Goal: Task Accomplishment & Management: Use online tool/utility

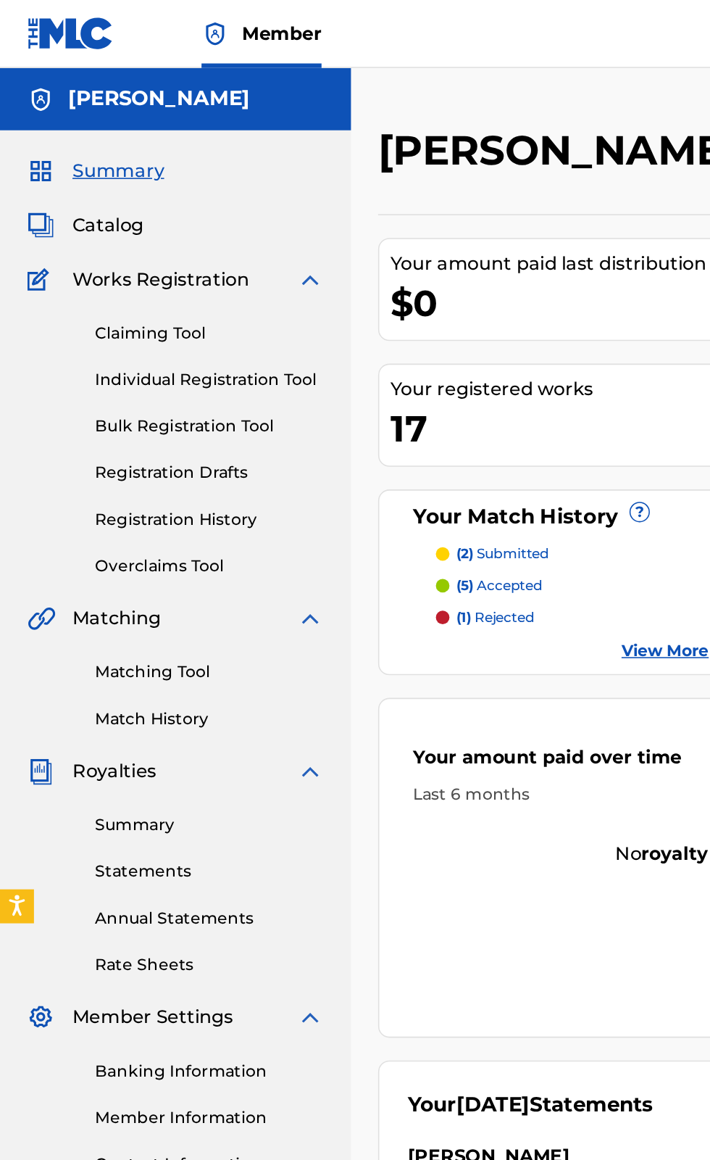
click at [95, 209] on link "Claiming Tool" at bounding box center [134, 213] width 146 height 15
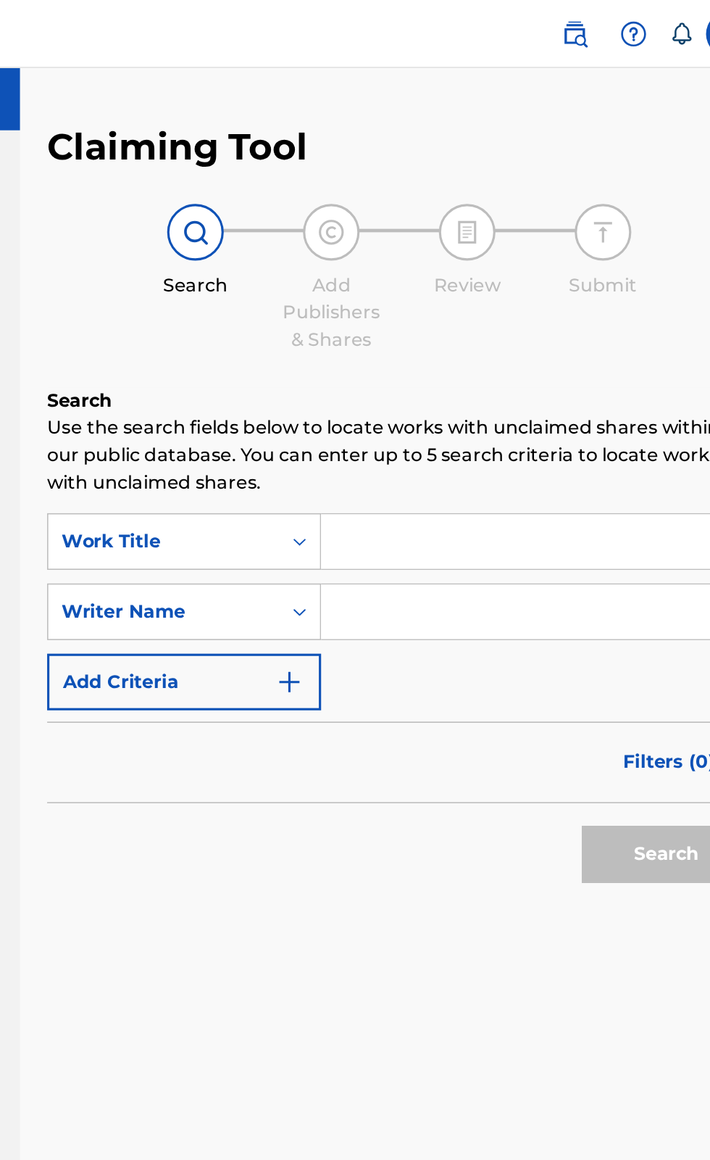
click at [510, 345] on input "Search Form" at bounding box center [555, 346] width 275 height 35
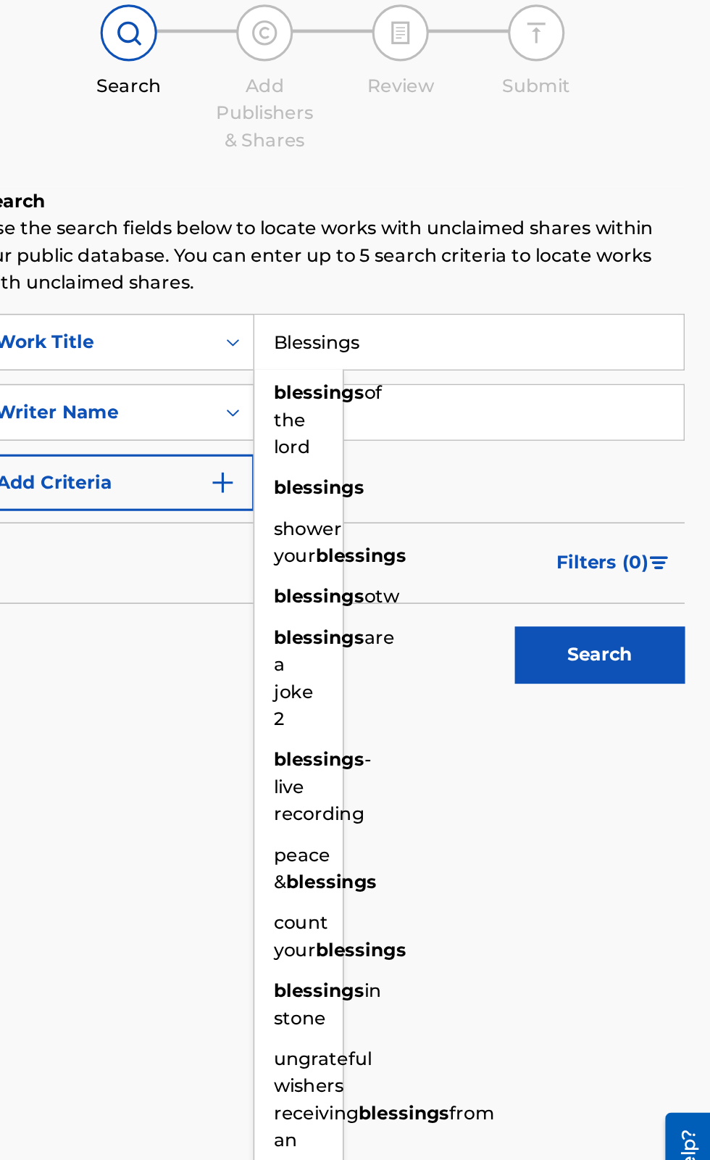
type input "Blessings"
click at [626, 387] on input "Search Form" at bounding box center [555, 391] width 275 height 35
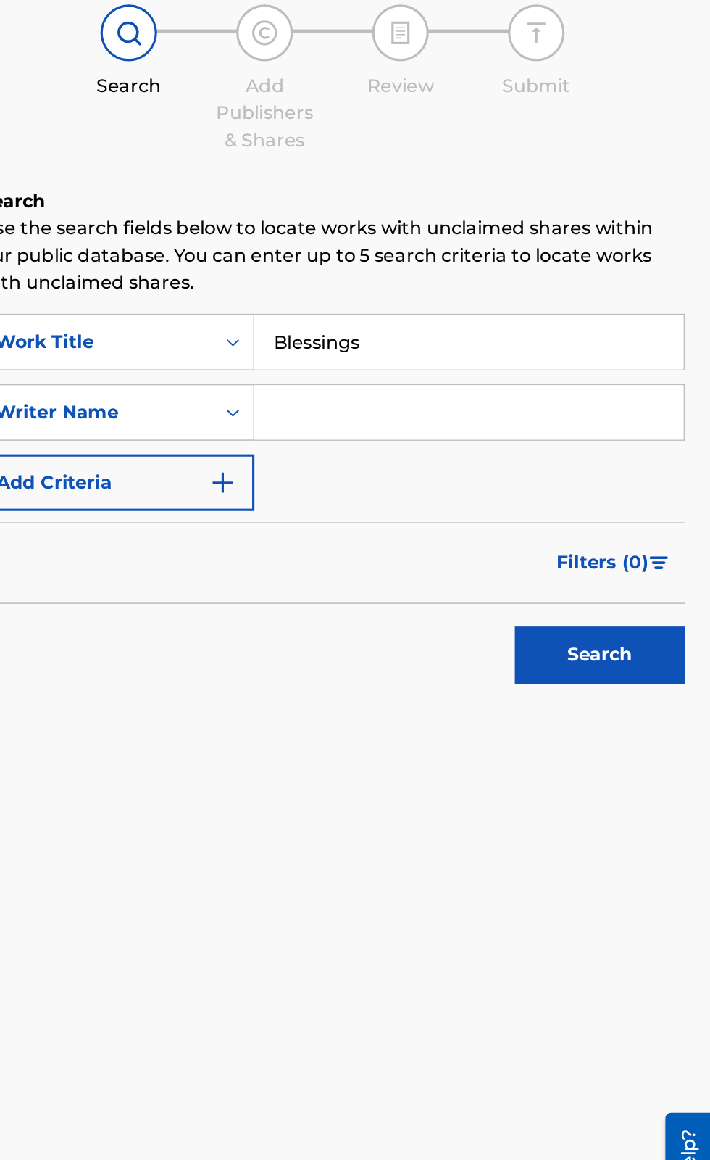
type input "Deandre Lamar shuman"
click at [669, 548] on button "Search" at bounding box center [638, 546] width 109 height 36
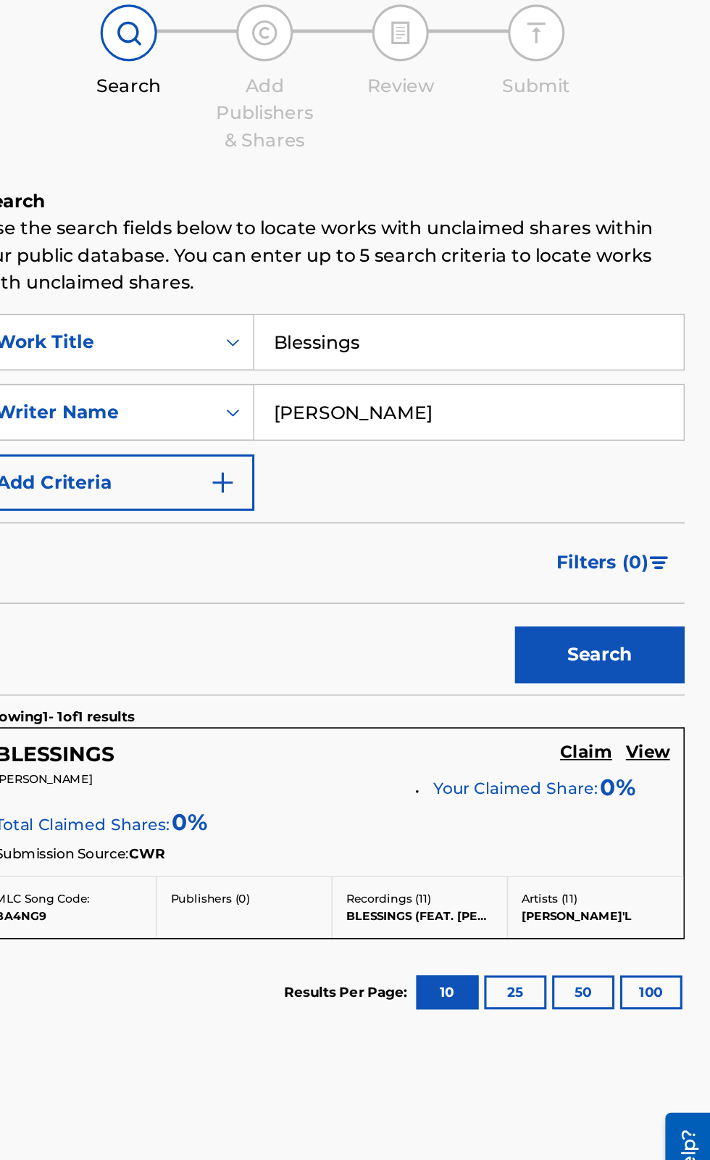
click at [639, 617] on link "Claim" at bounding box center [629, 610] width 33 height 16
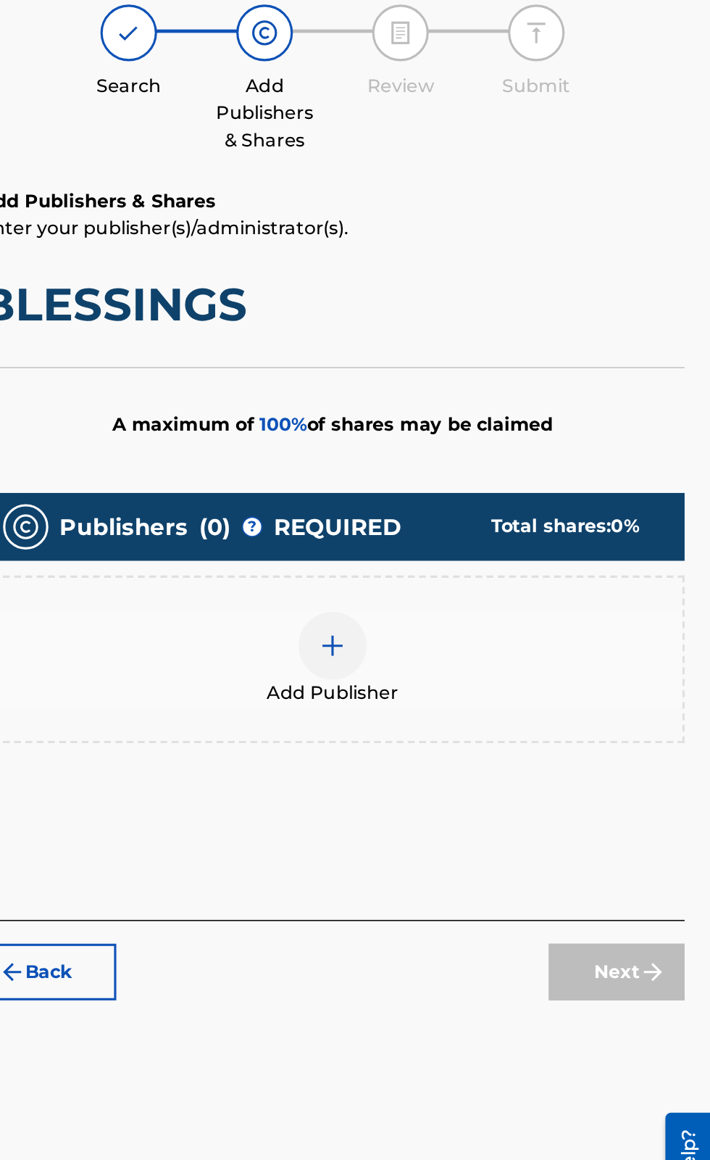
click at [471, 547] on img at bounding box center [467, 540] width 17 height 17
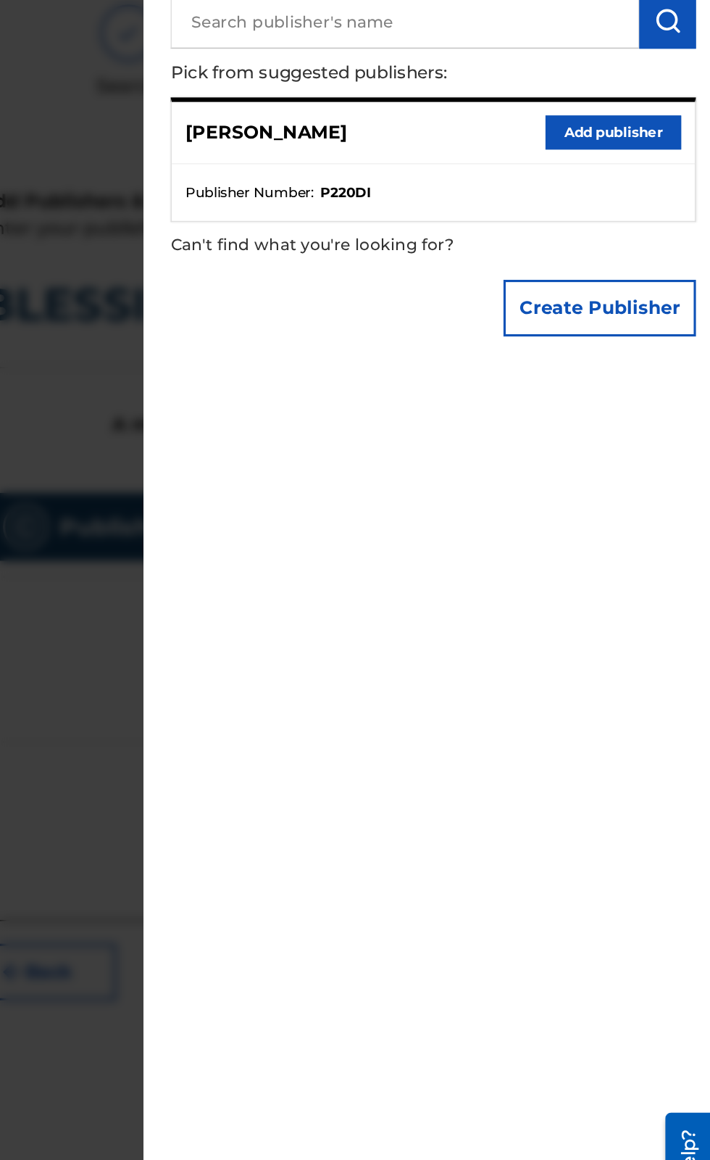
click at [656, 223] on button "Add publisher" at bounding box center [647, 213] width 87 height 22
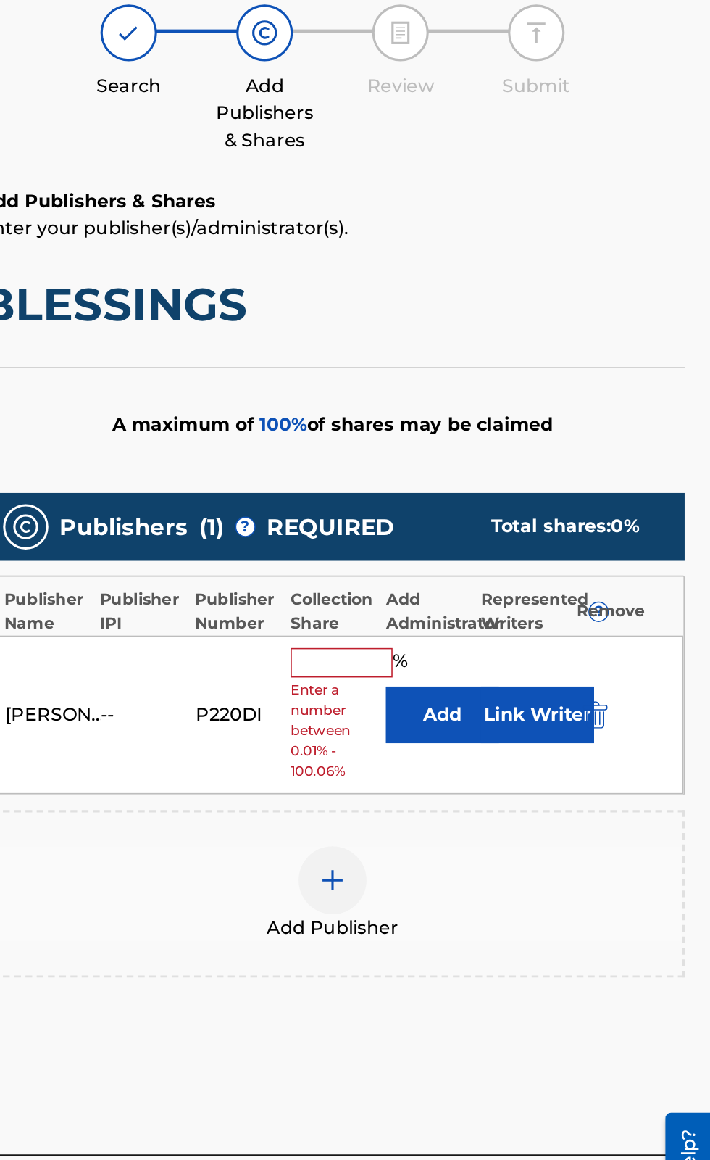
click at [481, 552] on input "text" at bounding box center [473, 551] width 65 height 19
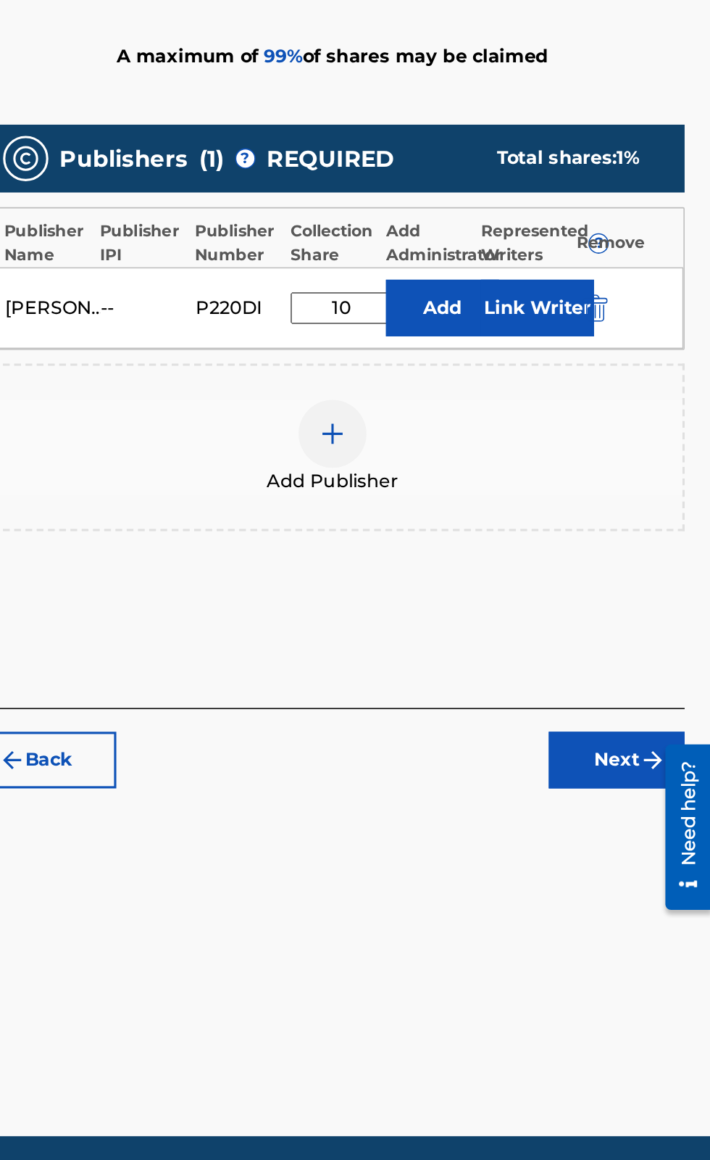
type input "100"
click at [645, 842] on button "Next" at bounding box center [649, 849] width 87 height 36
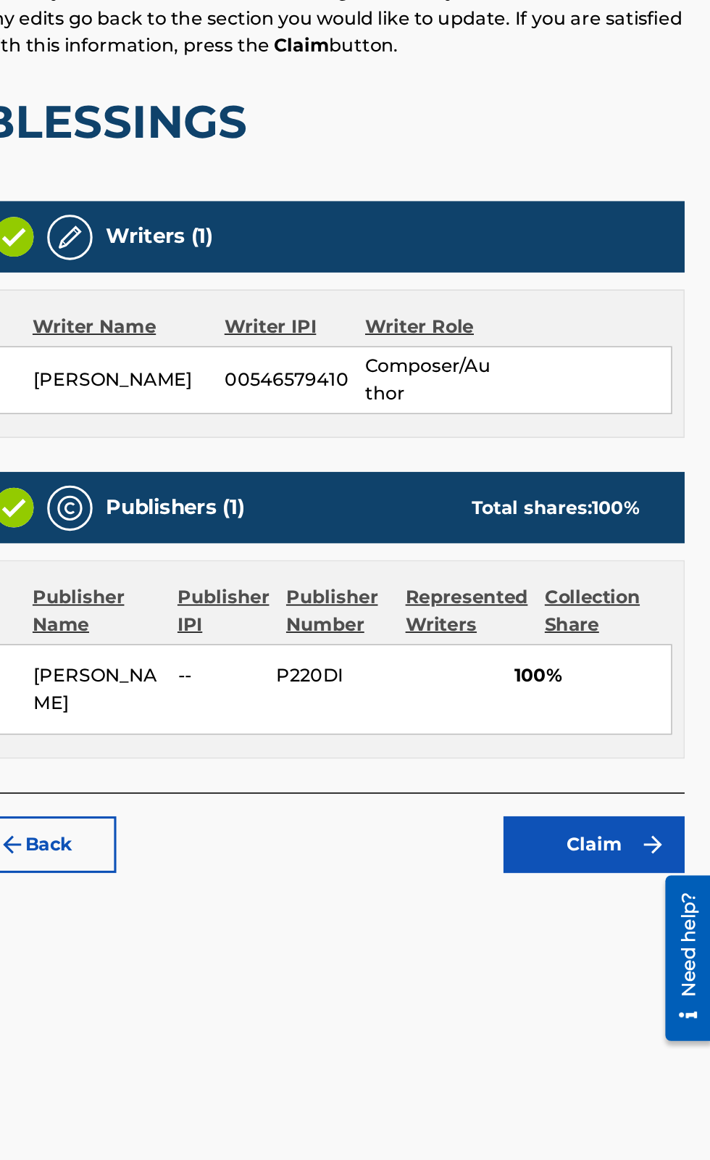
click at [641, 815] on button "Claim" at bounding box center [635, 820] width 116 height 36
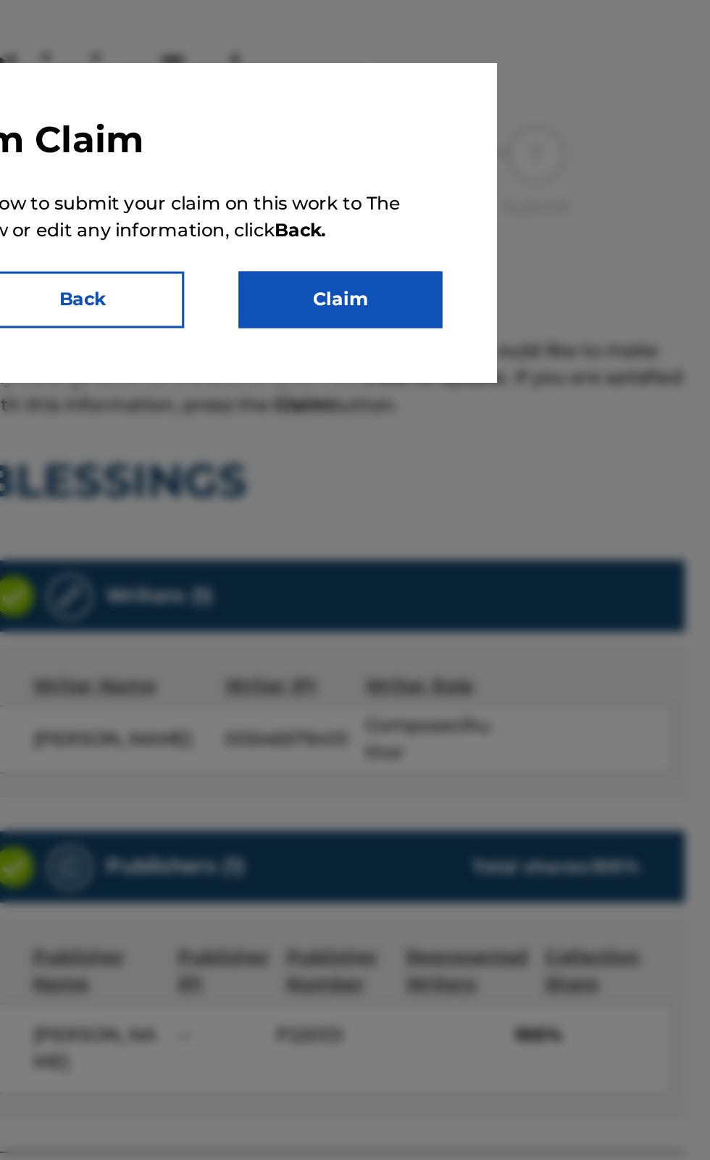
click at [497, 260] on button "Claim" at bounding box center [472, 241] width 130 height 36
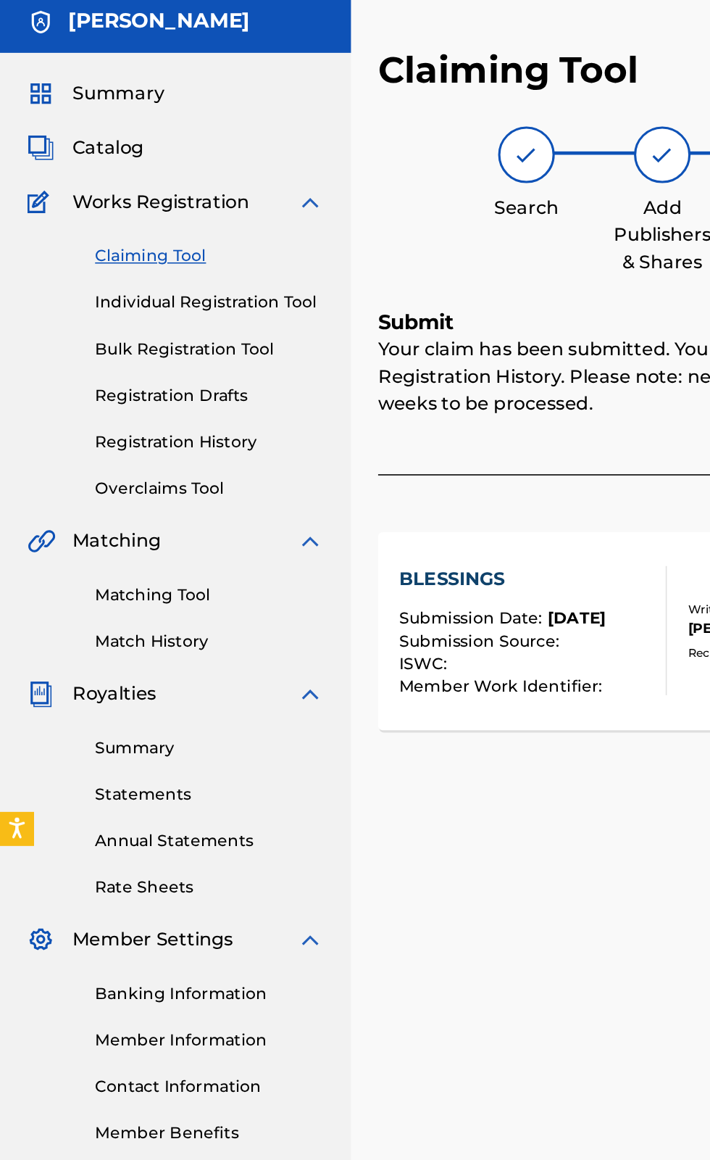
click at [99, 432] on link "Matching Tool" at bounding box center [134, 430] width 146 height 15
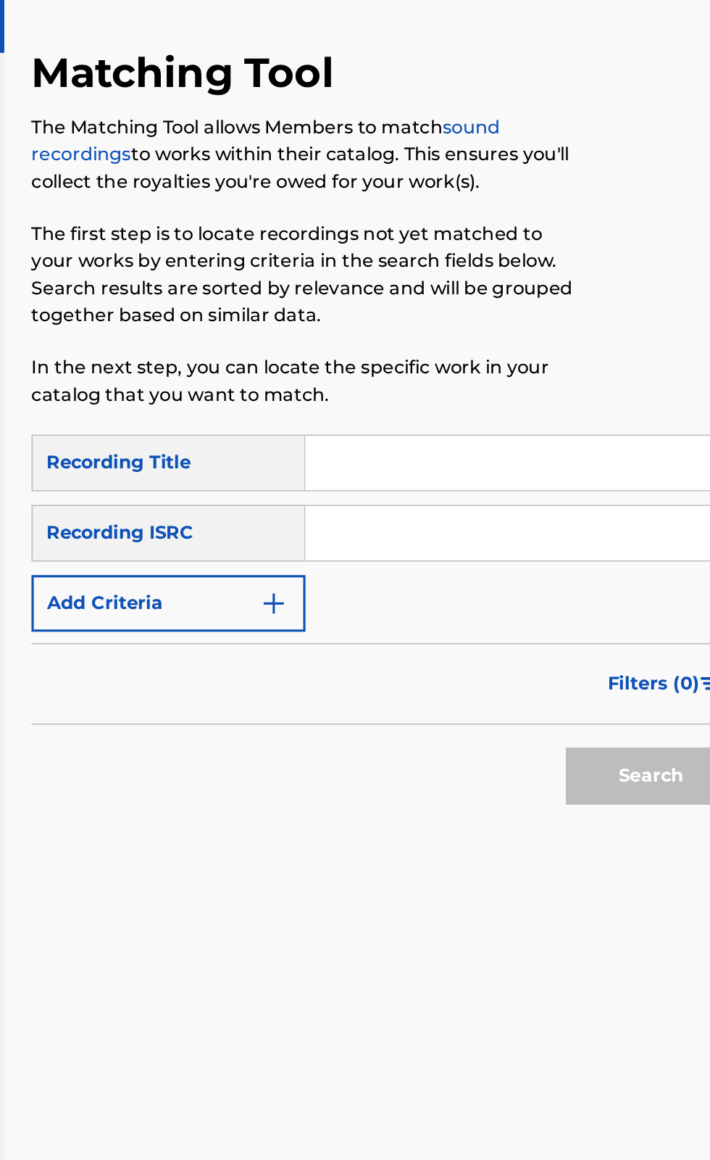
click at [516, 341] on input "Search Form" at bounding box center [555, 345] width 275 height 35
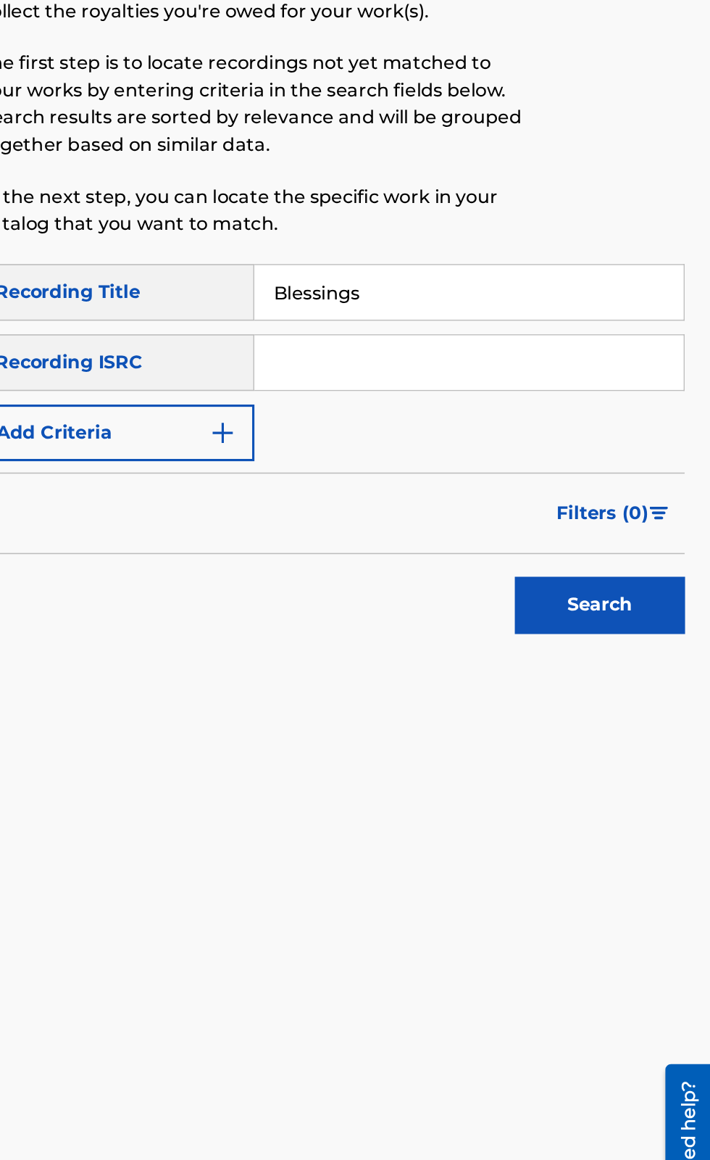
type input "Blessings"
click at [582, 389] on input "Search Form" at bounding box center [555, 390] width 275 height 35
paste input "USJ3V1031527"
click at [639, 557] on button "Search" at bounding box center [638, 546] width 109 height 36
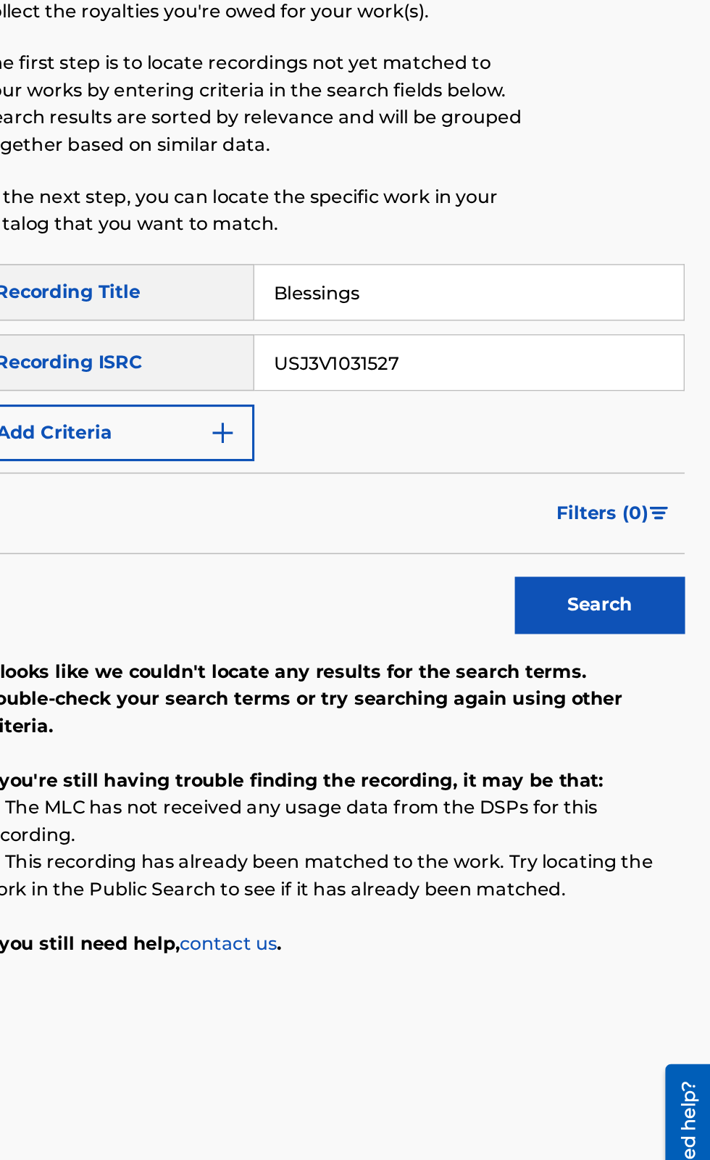
click at [574, 387] on input "USJ3V1031527" at bounding box center [555, 390] width 275 height 35
type input "U"
paste input "US8AQ1010601"
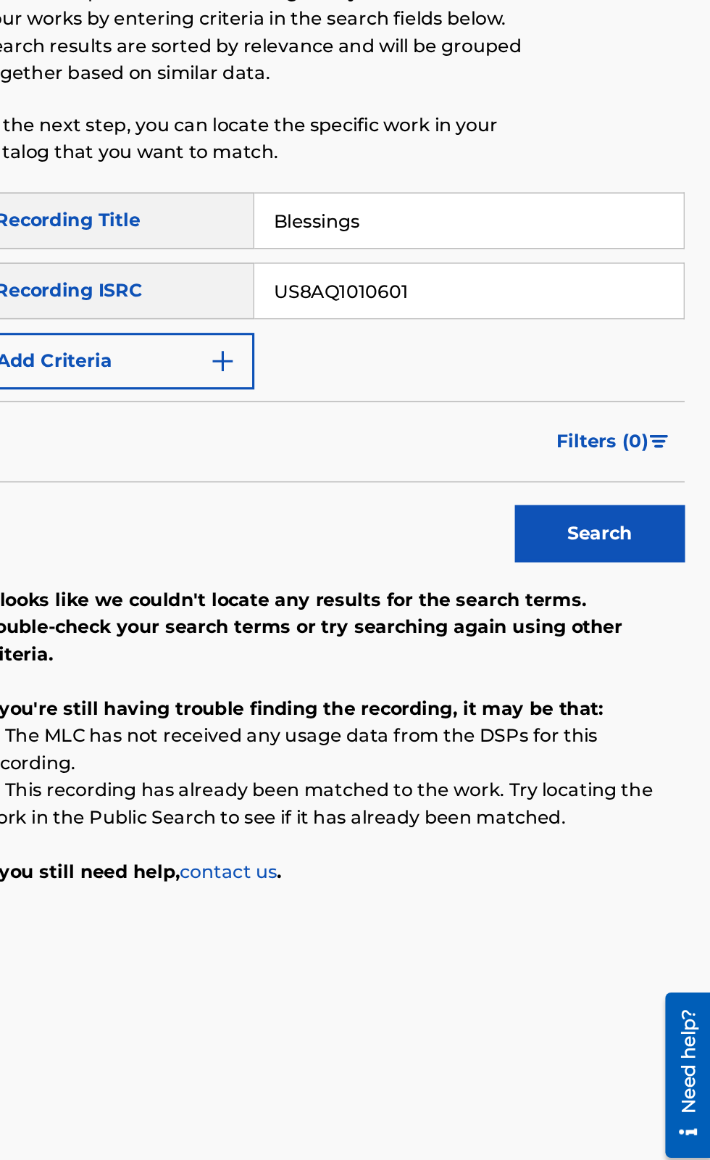
click at [629, 542] on button "Search" at bounding box center [638, 546] width 109 height 36
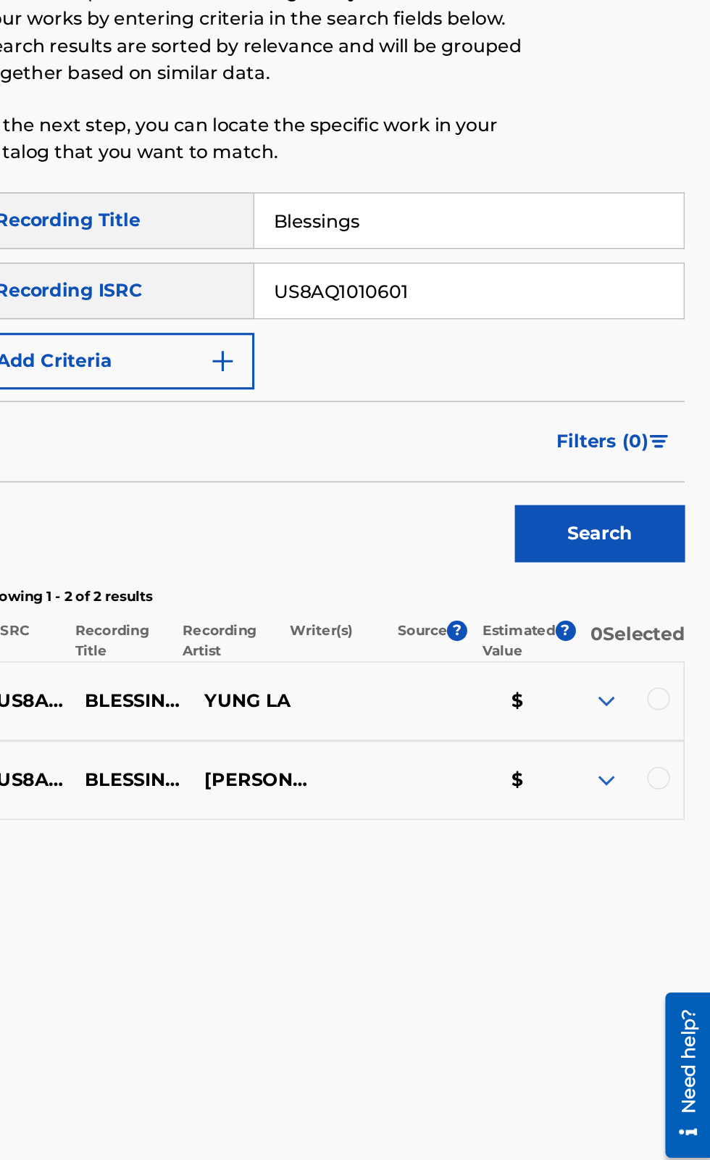
click at [567, 390] on input "US8AQ1010601" at bounding box center [555, 390] width 275 height 35
type input "U"
paste input "USJ3V0986424"
click at [631, 544] on button "Search" at bounding box center [638, 546] width 109 height 36
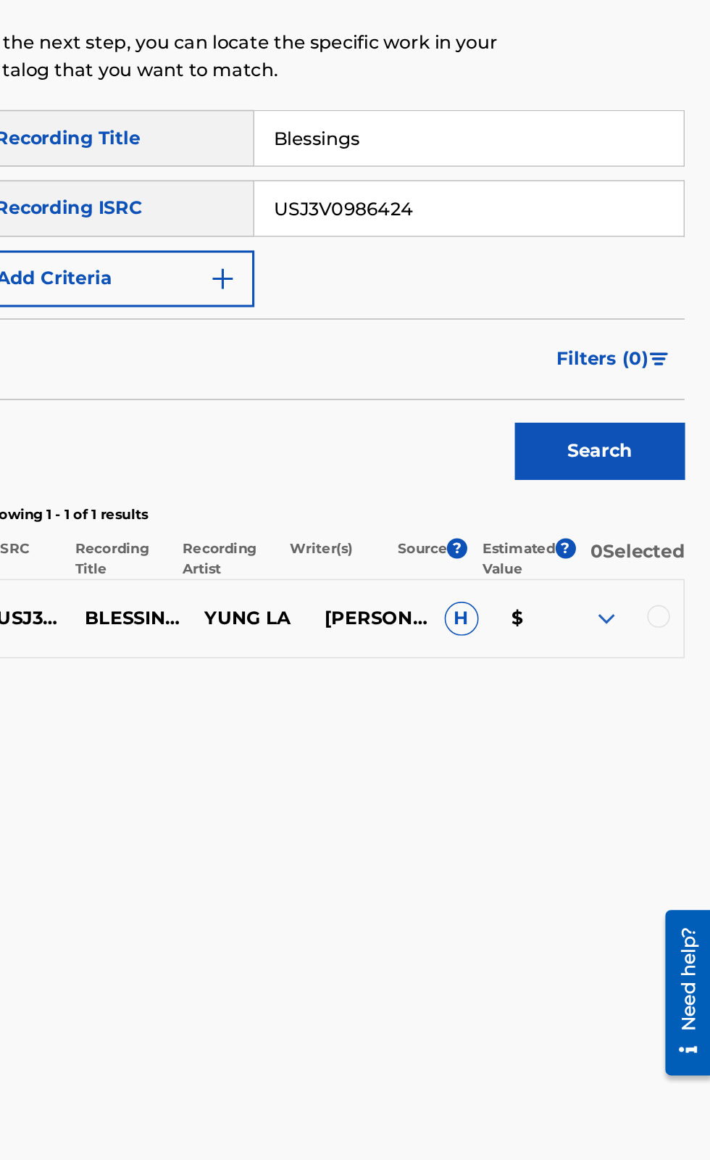
click at [567, 389] on input "USJ3V0986424" at bounding box center [555, 390] width 275 height 35
type input "U"
paste input "QZK6F2564505"
click at [644, 549] on button "Search" at bounding box center [638, 546] width 109 height 36
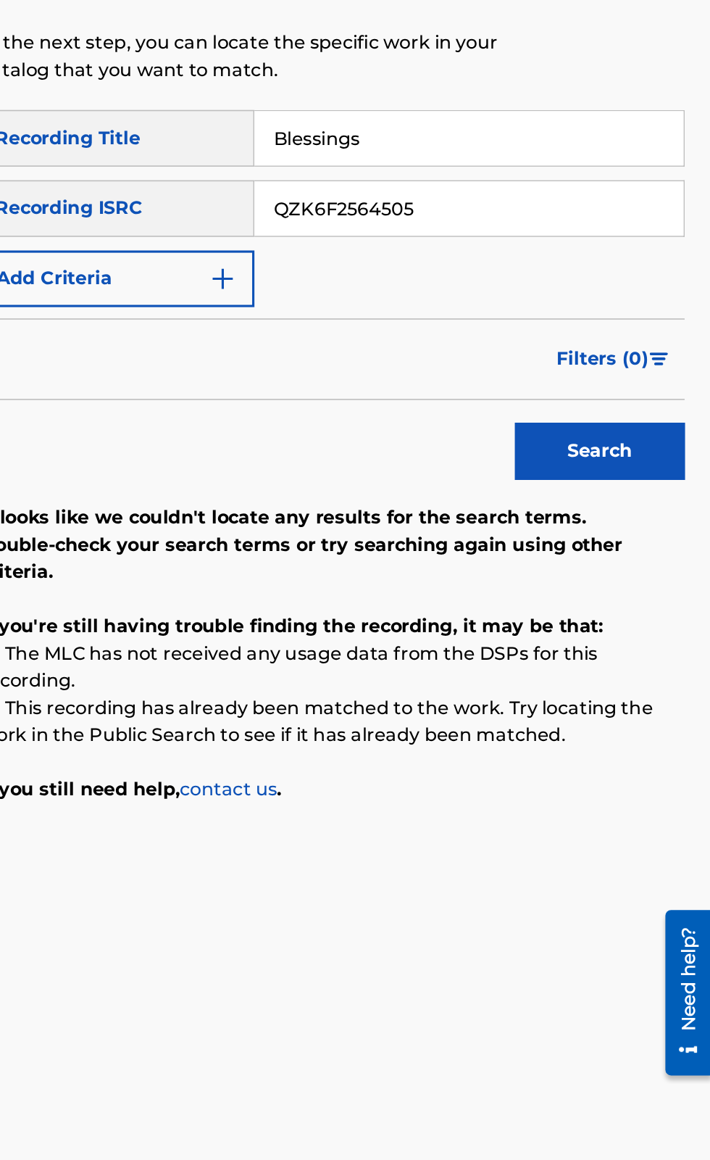
click at [560, 389] on input "QZK6F2564505" at bounding box center [555, 390] width 275 height 35
type input "Q"
paste input "USJ3V1031527"
click at [645, 556] on button "Search" at bounding box center [638, 546] width 109 height 36
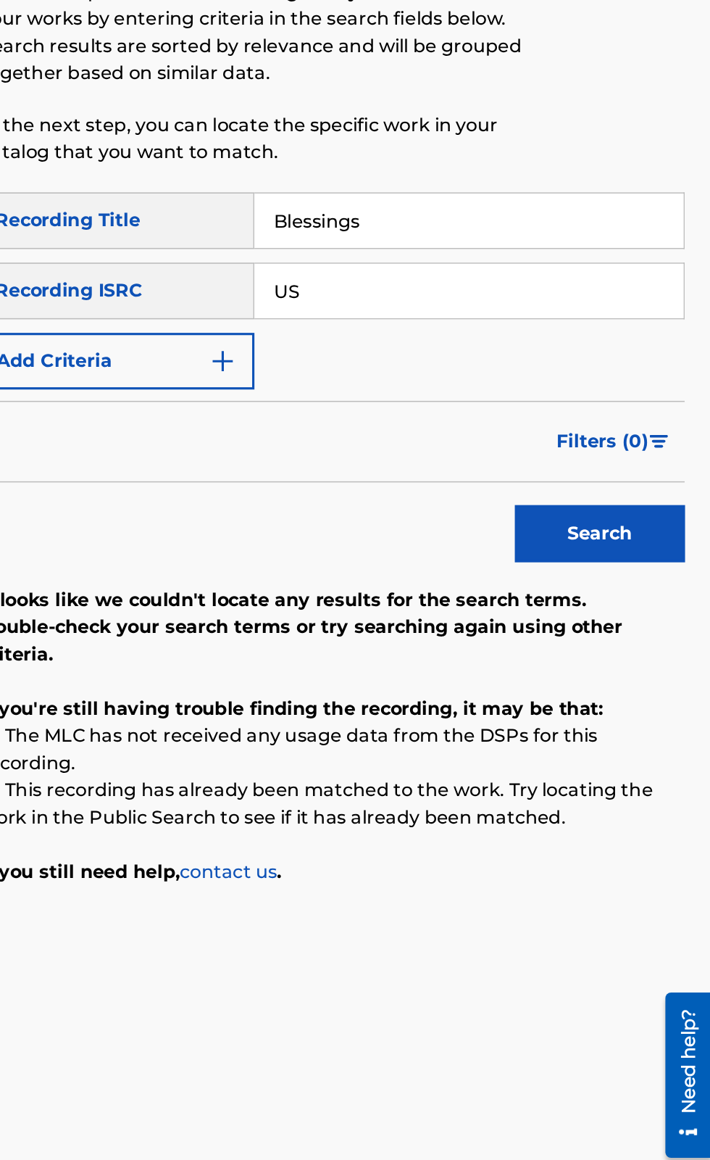
type input "U"
paste input "US8AQ1010601"
click at [647, 560] on button "Search" at bounding box center [638, 546] width 109 height 36
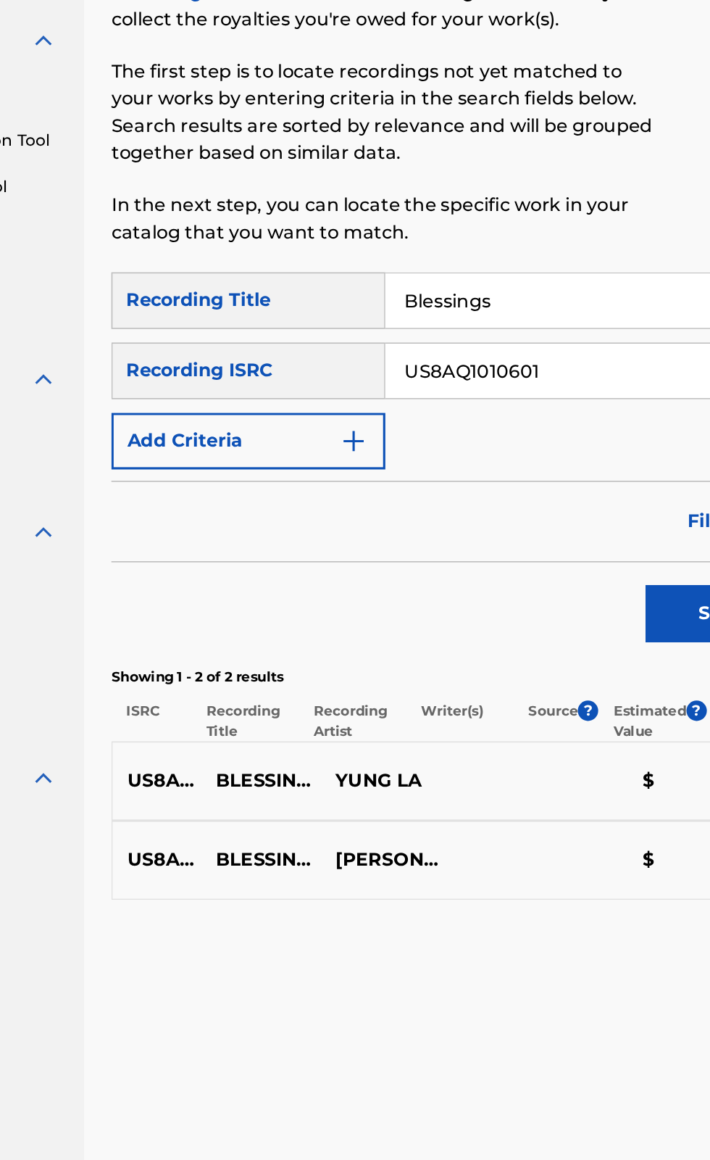
click at [543, 392] on input "US8AQ1010601" at bounding box center [555, 390] width 275 height 35
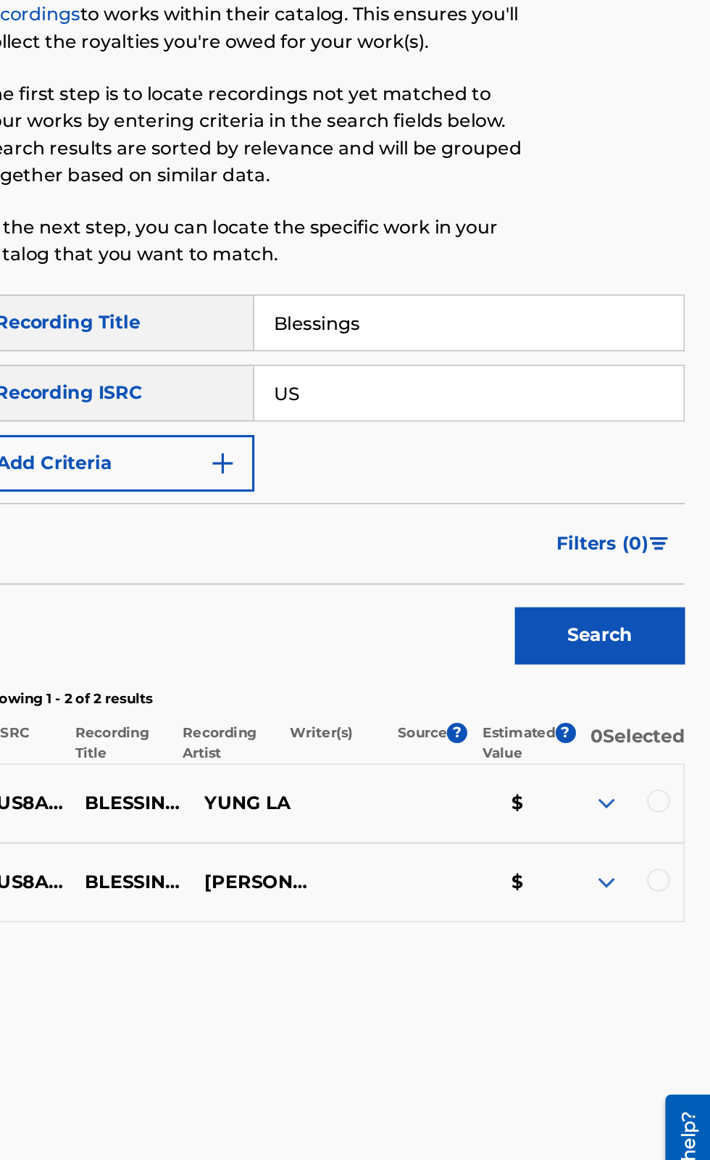
type input "U"
paste input "USJ3V0986424"
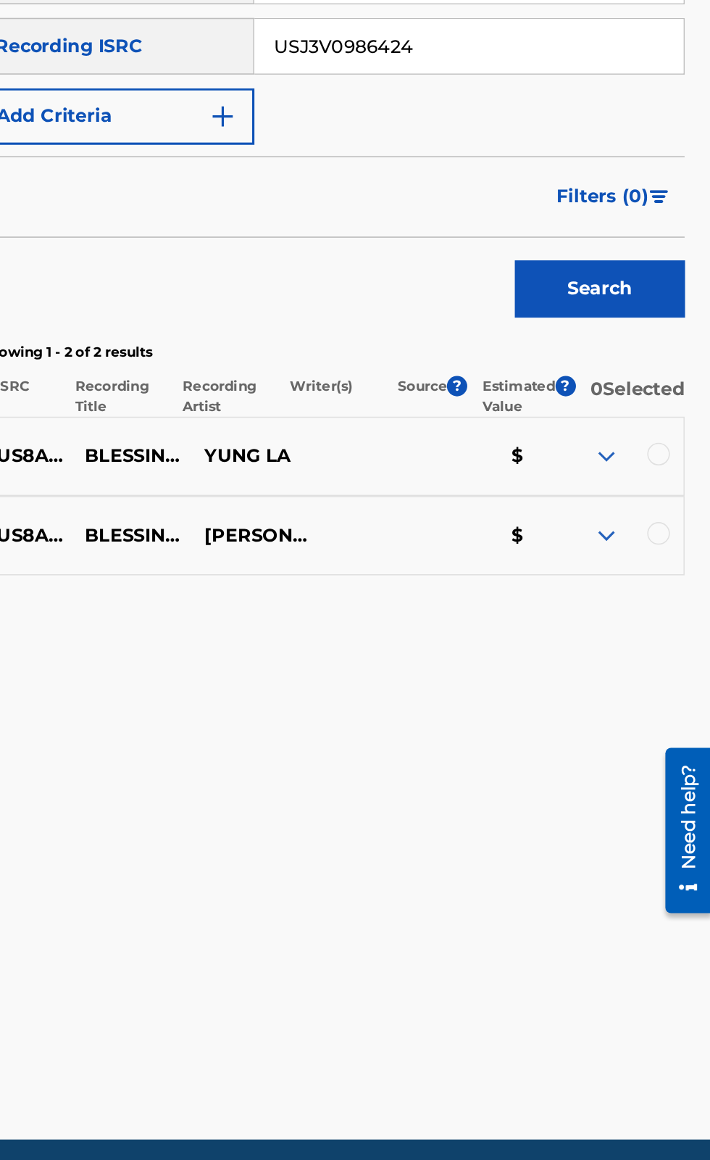
click at [638, 545] on button "Search" at bounding box center [638, 546] width 109 height 36
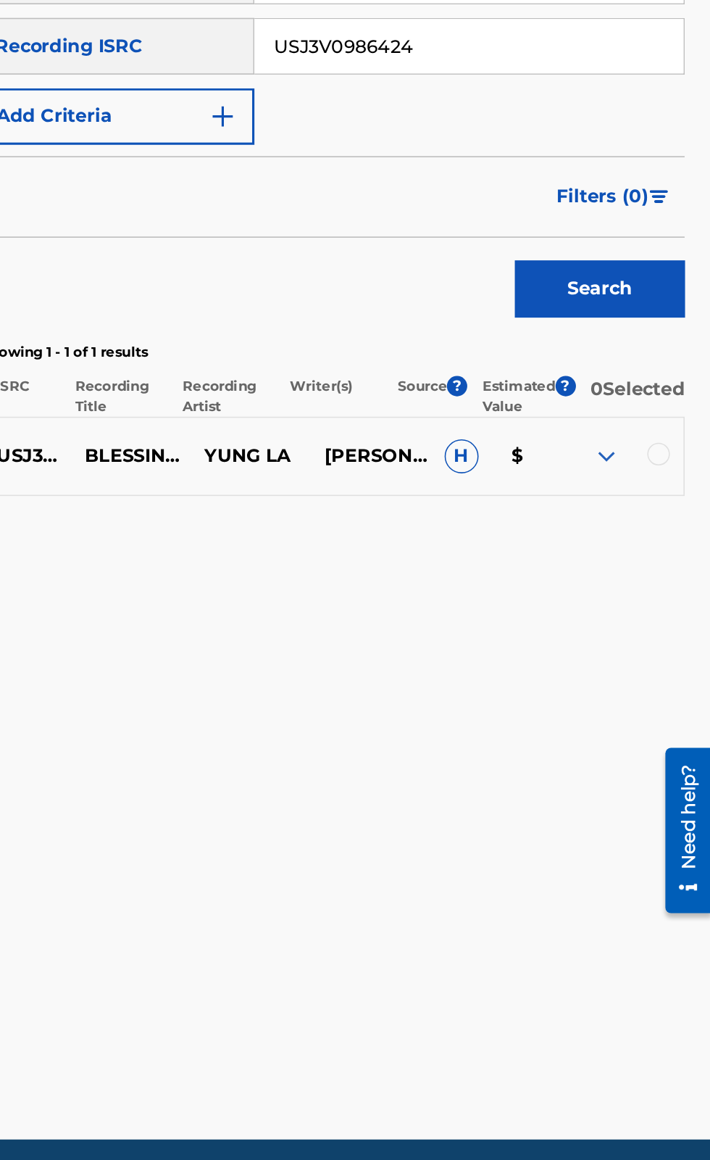
click at [680, 652] on div at bounding box center [653, 652] width 77 height 17
click at [678, 659] on div at bounding box center [676, 651] width 14 height 14
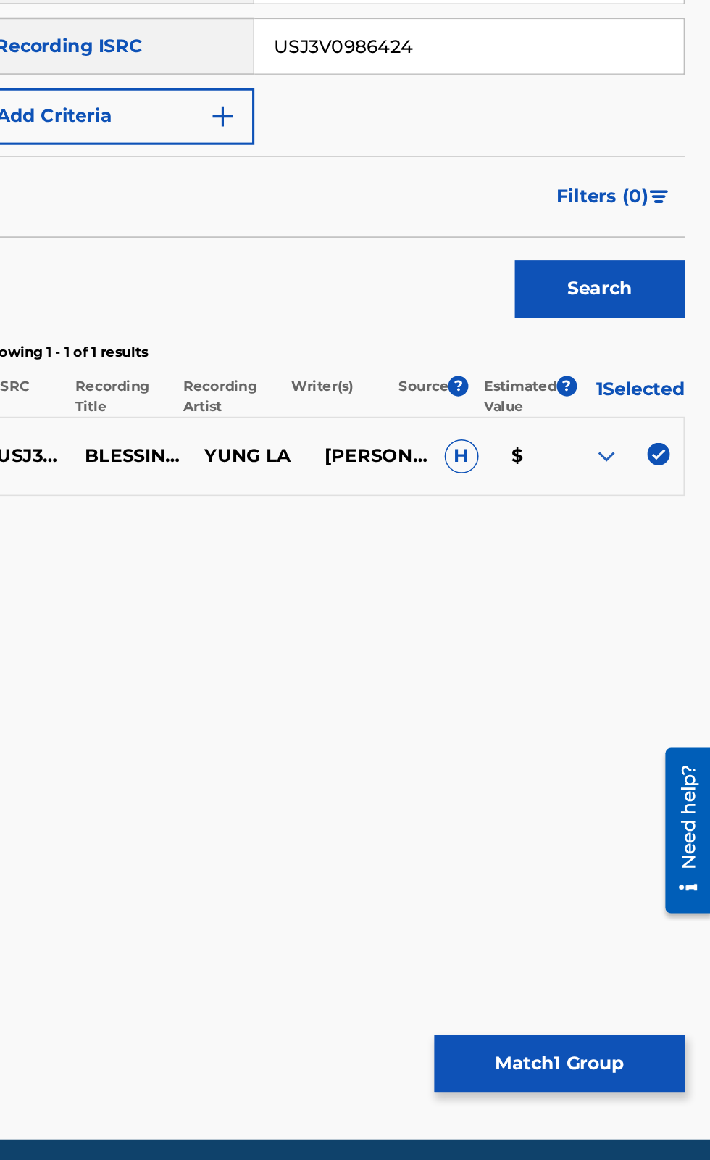
click at [502, 638] on div "USJ3V0986424 BLESSINGS (FEAT. MITCHELL'E) YUNG LA DEANDRE SHUMAN J.J. THA YUNG …" at bounding box center [467, 653] width 451 height 51
click at [644, 657] on img at bounding box center [642, 652] width 17 height 17
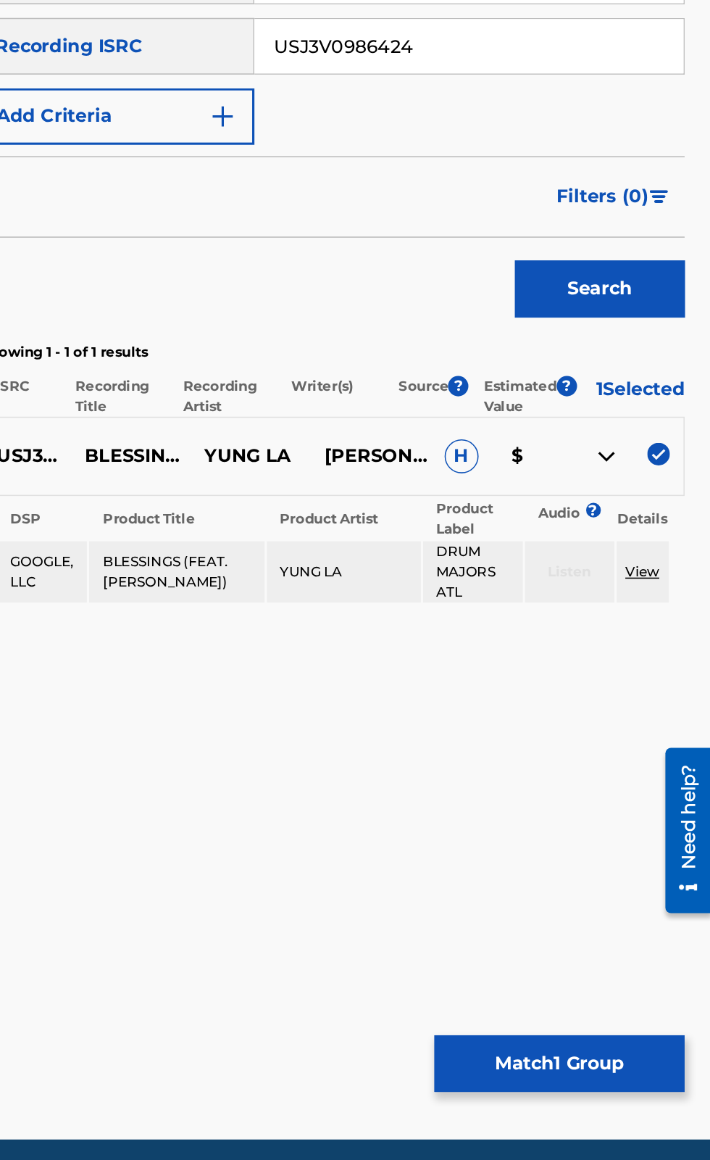
click at [560, 765] on div "Matching Tool The Matching Tool allows Members to match sound recordings to wor…" at bounding box center [467, 585] width 451 height 1011
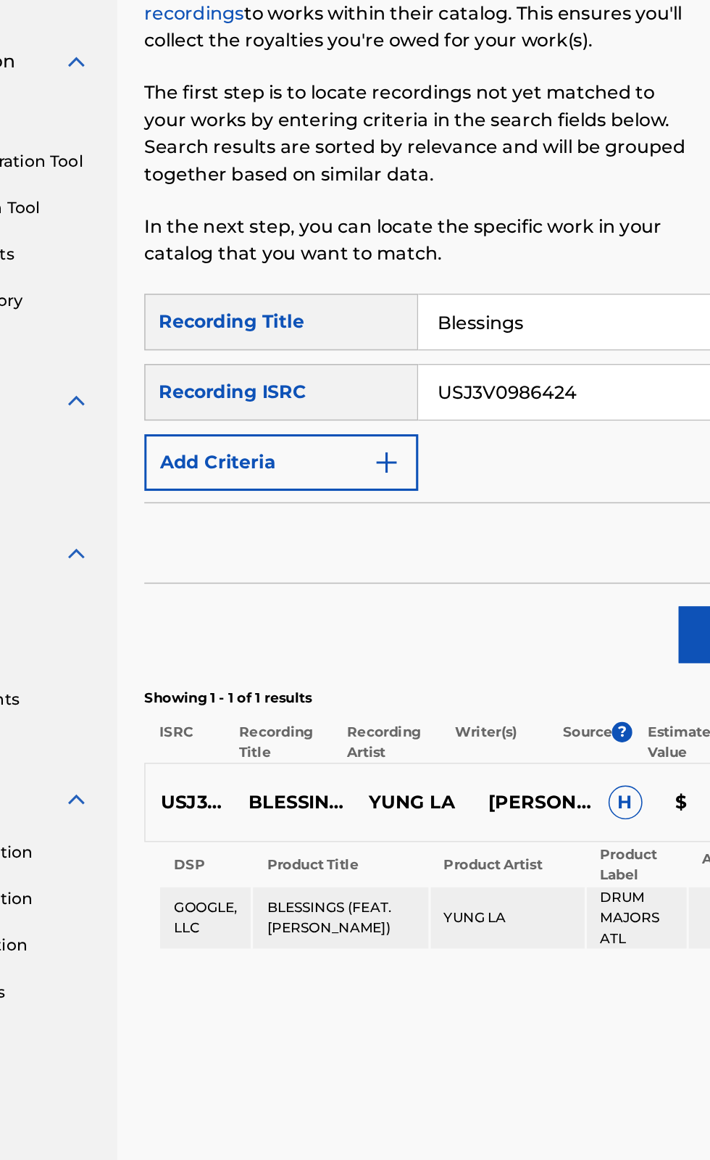
click at [549, 386] on input "USJ3V0986424" at bounding box center [555, 390] width 275 height 35
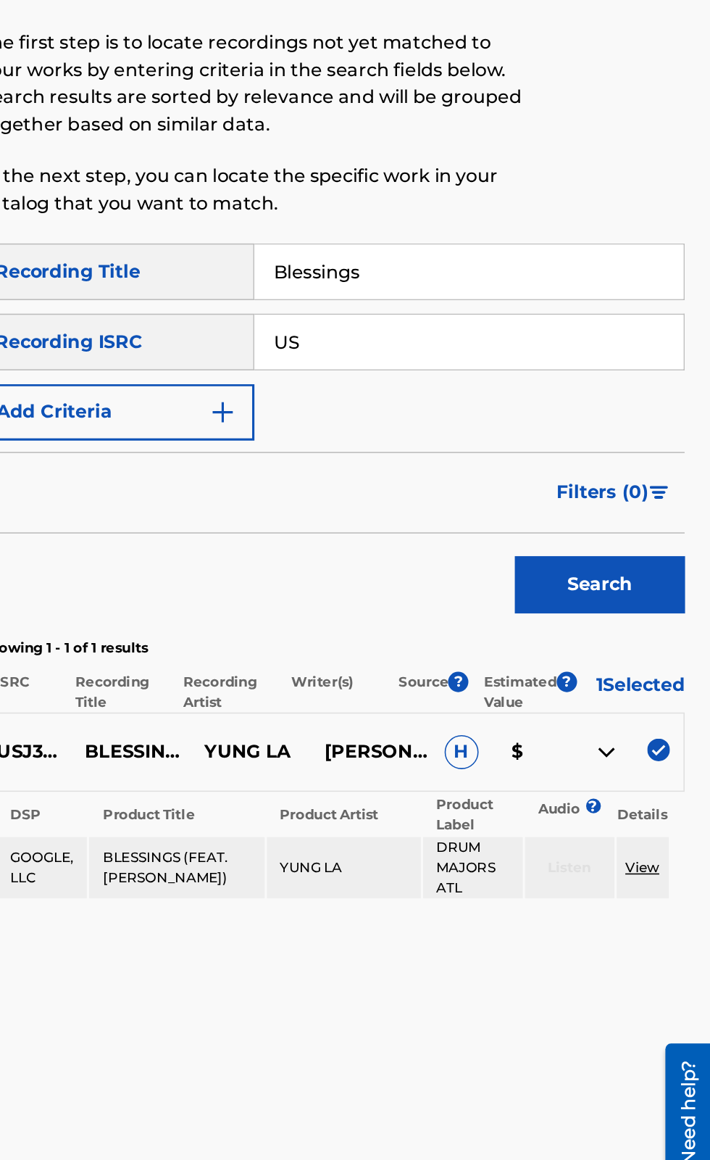
type input "U"
paste input "US8AQ1010601"
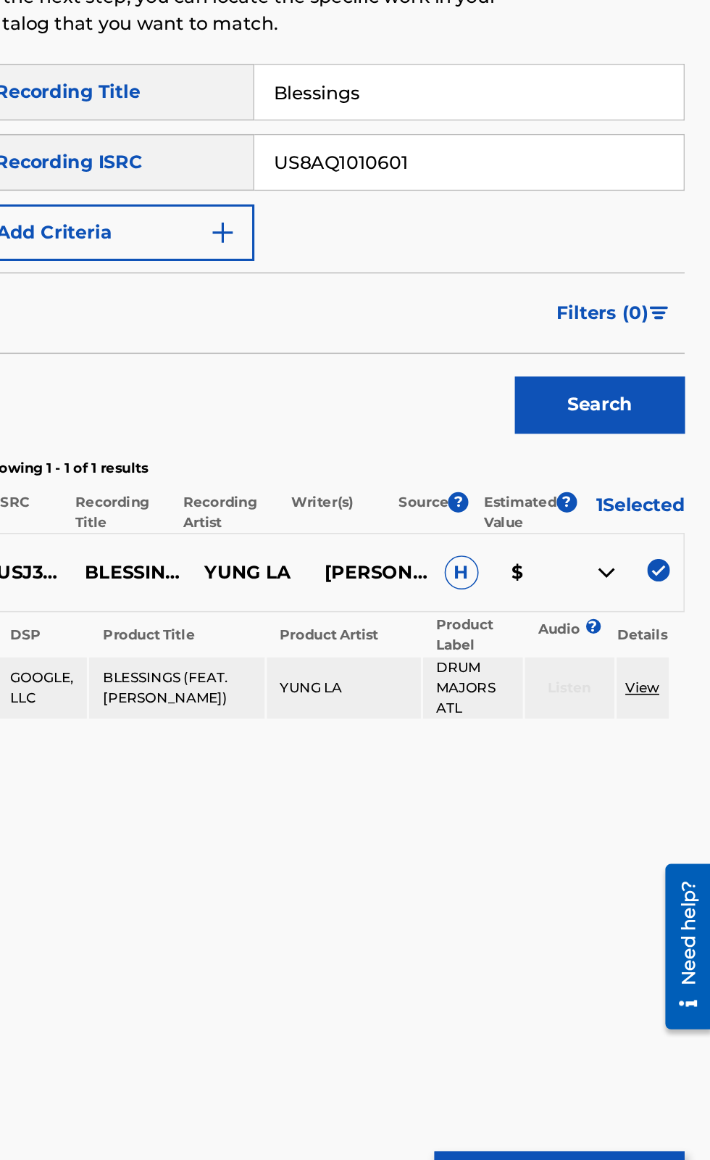
type input "US8AQ1010601"
click at [635, 535] on button "Search" at bounding box center [638, 546] width 109 height 36
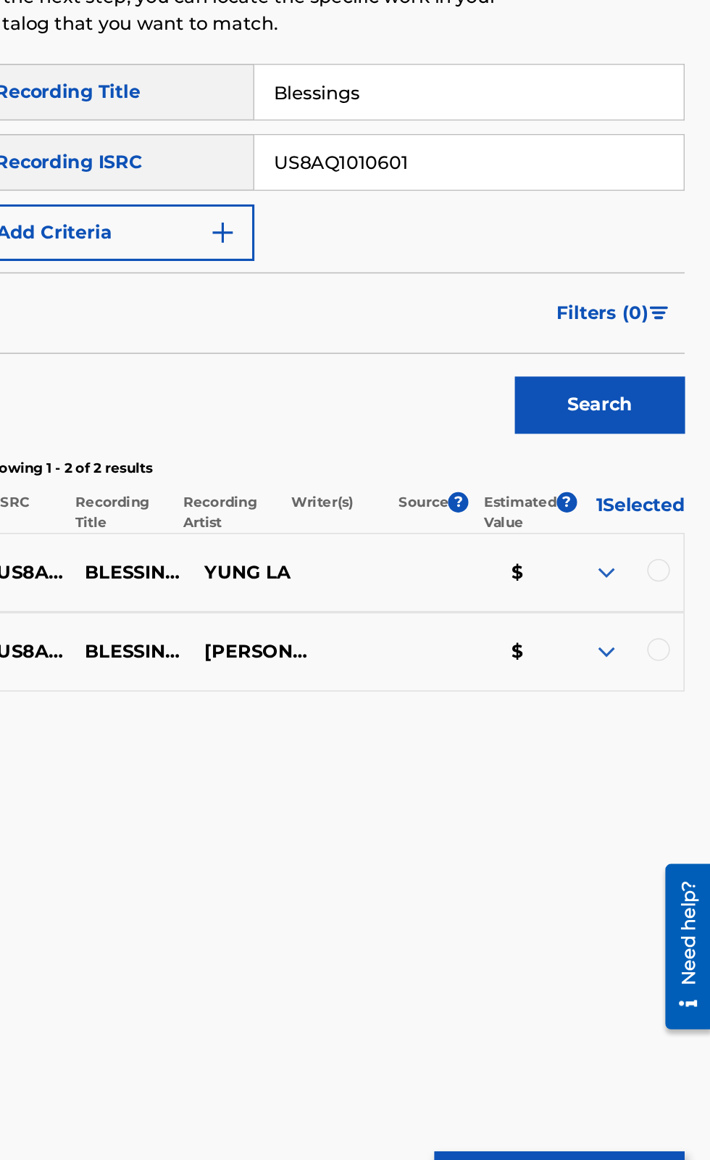
click at [677, 657] on div at bounding box center [676, 651] width 14 height 14
click at [679, 705] on div at bounding box center [676, 702] width 14 height 14
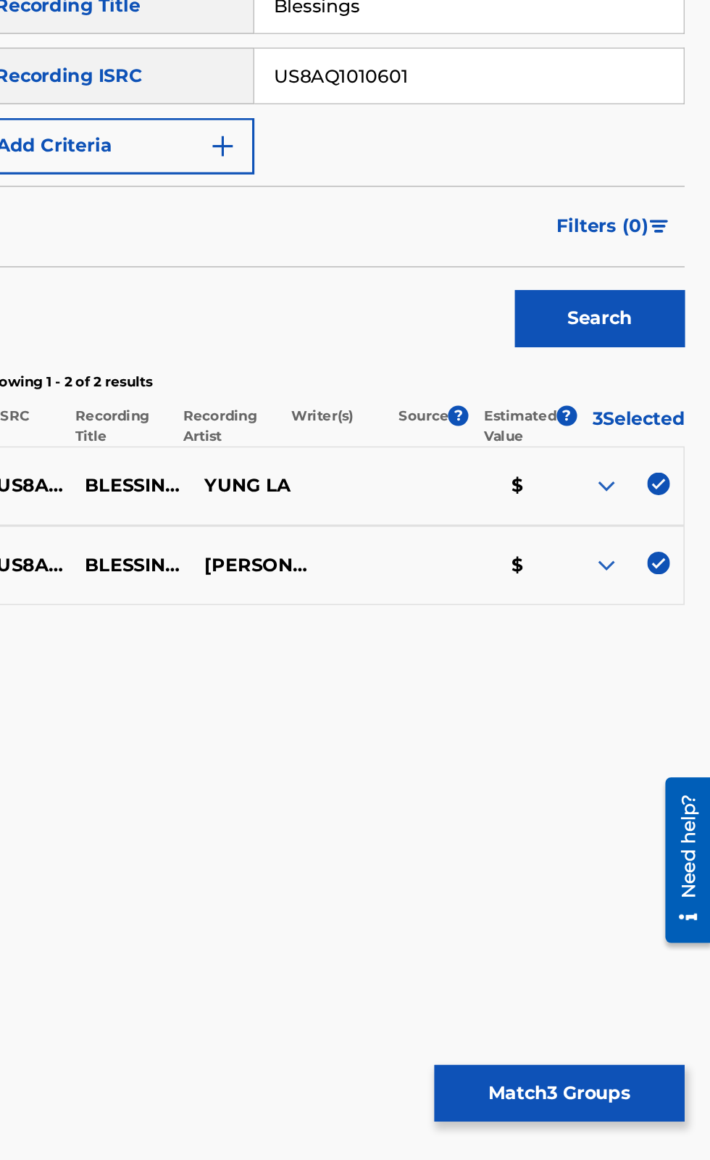
scroll to position [78, 0]
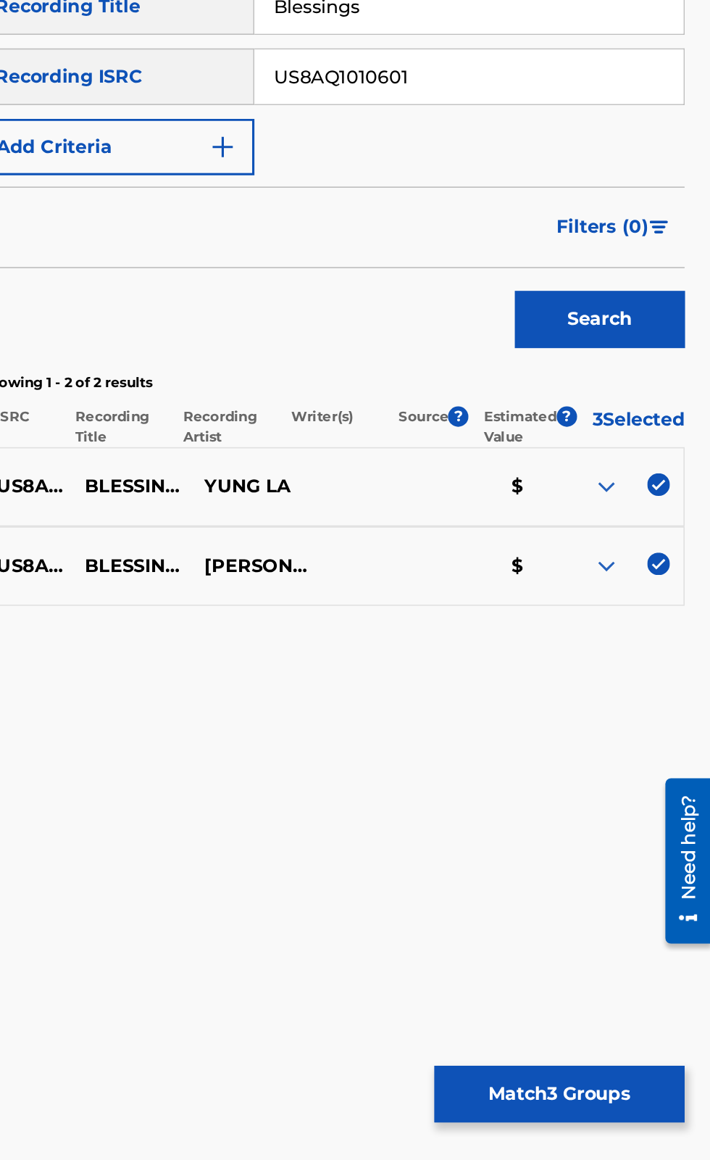
click at [599, 1031] on button "Match 3 Groups" at bounding box center [613, 1042] width 160 height 36
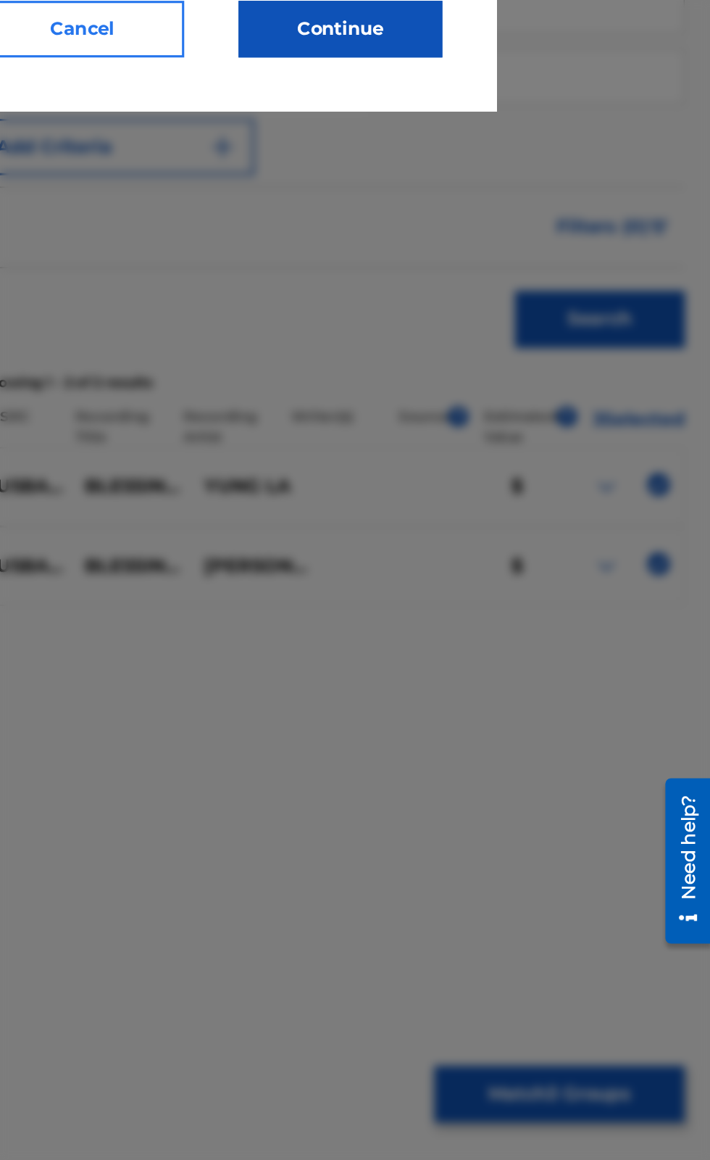
click at [500, 378] on button "Continue" at bounding box center [472, 360] width 130 height 36
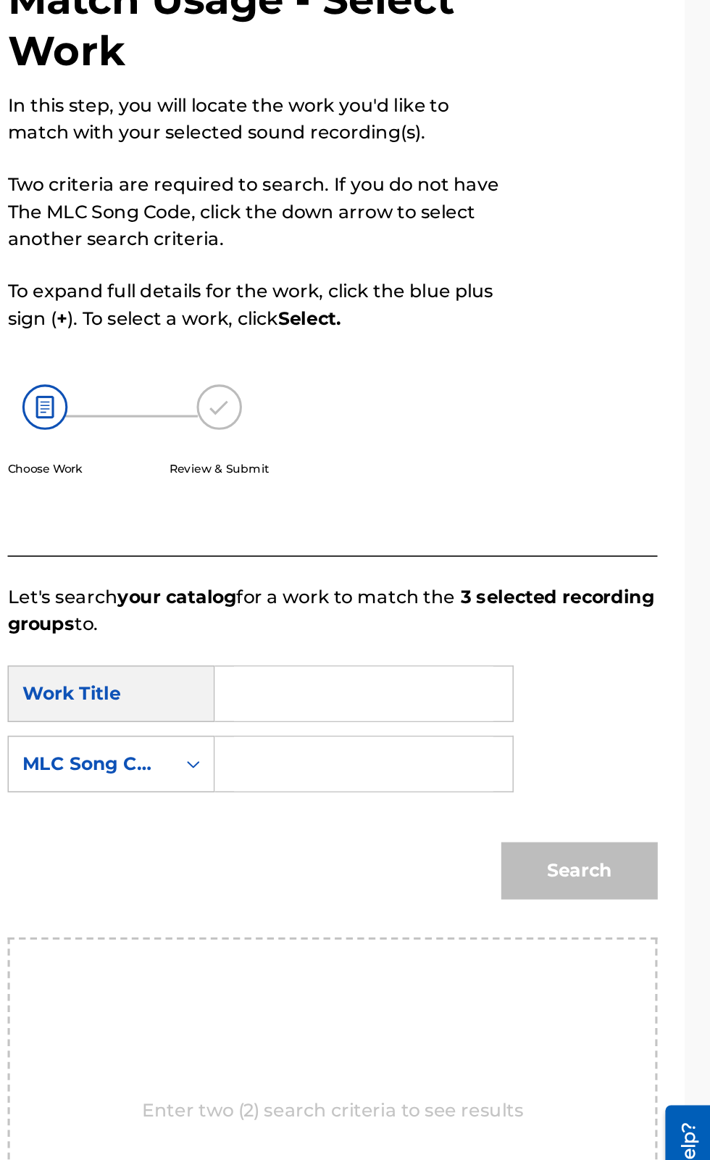
scroll to position [44, 0]
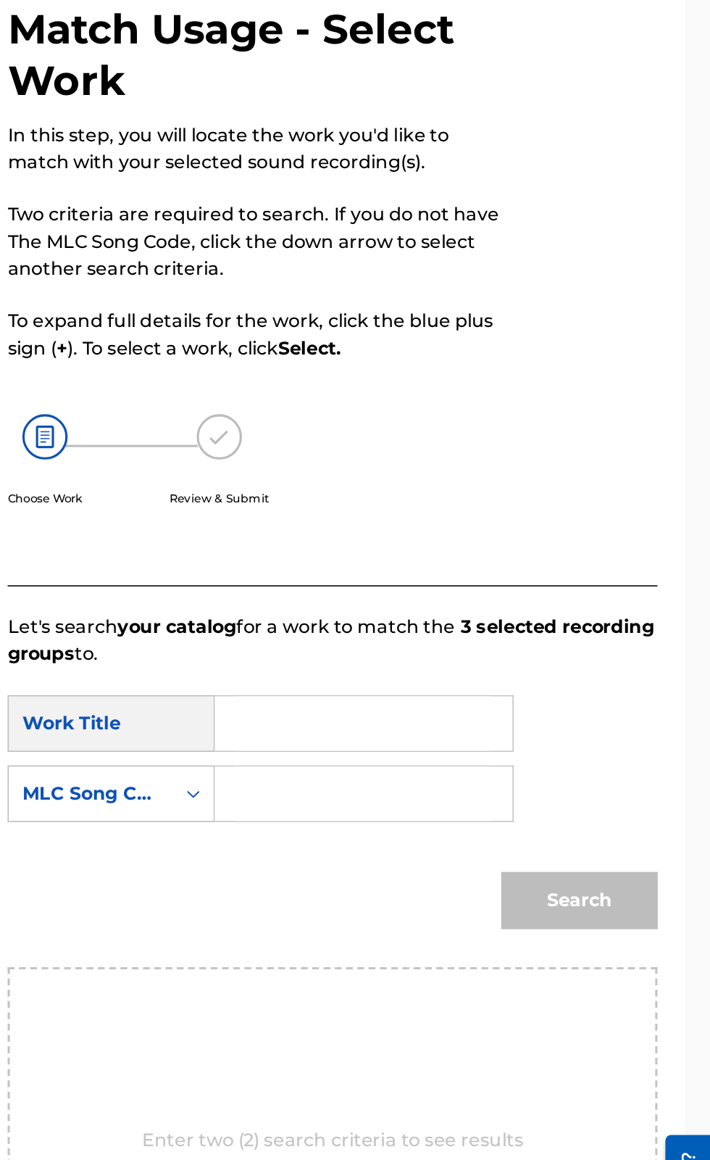
click at [507, 541] on form "SearchWithCriteriaf06f0719-7268-41d7-917c-cc5edb7c91d6 Work Title SearchWithCri…" at bounding box center [468, 636] width 416 height 191
click at [505, 559] on input "Search Form" at bounding box center [488, 576] width 166 height 35
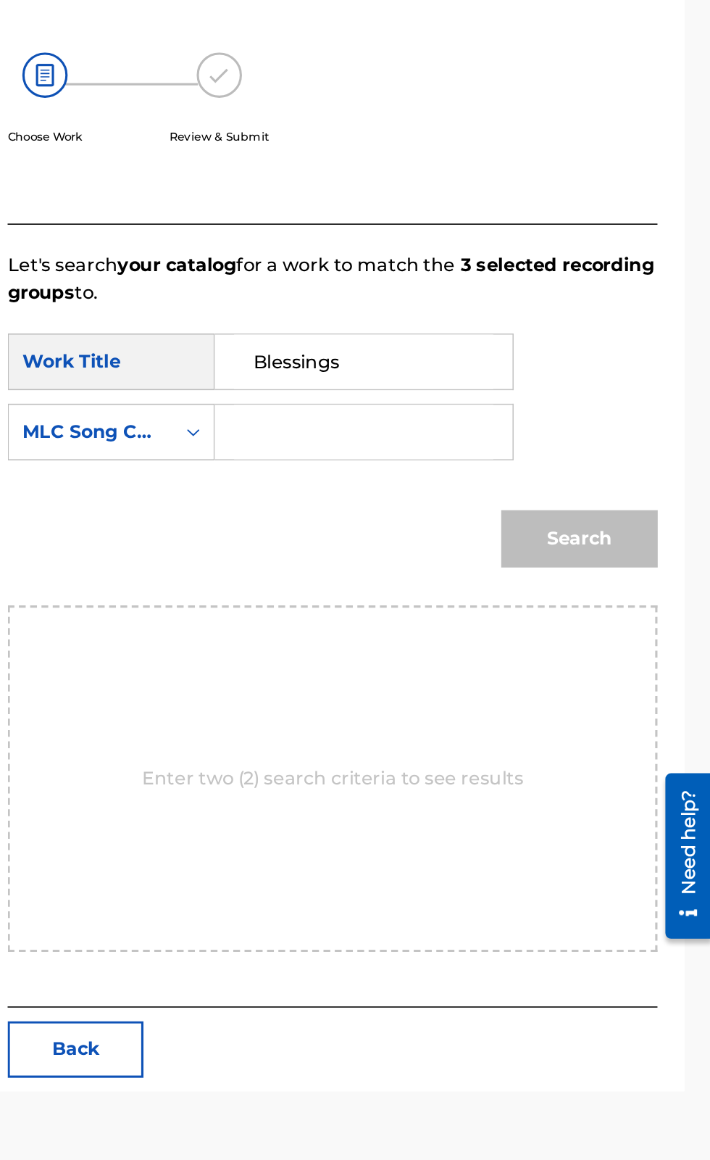
type input "Blessings"
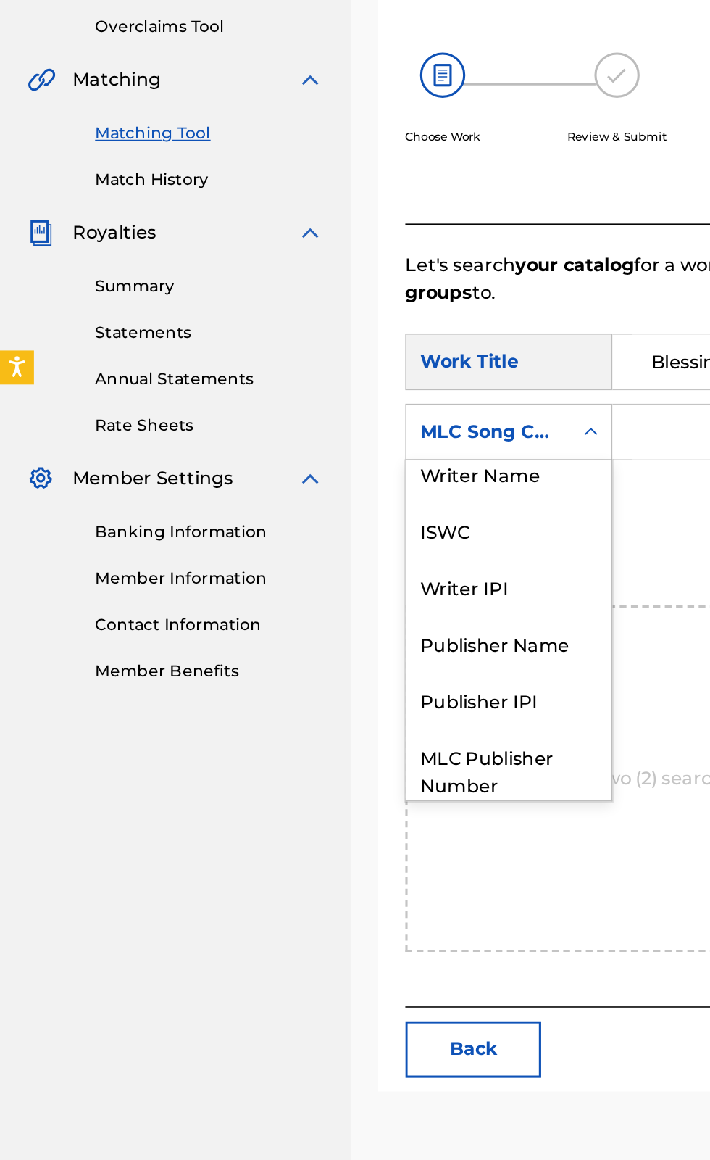
scroll to position [0, 0]
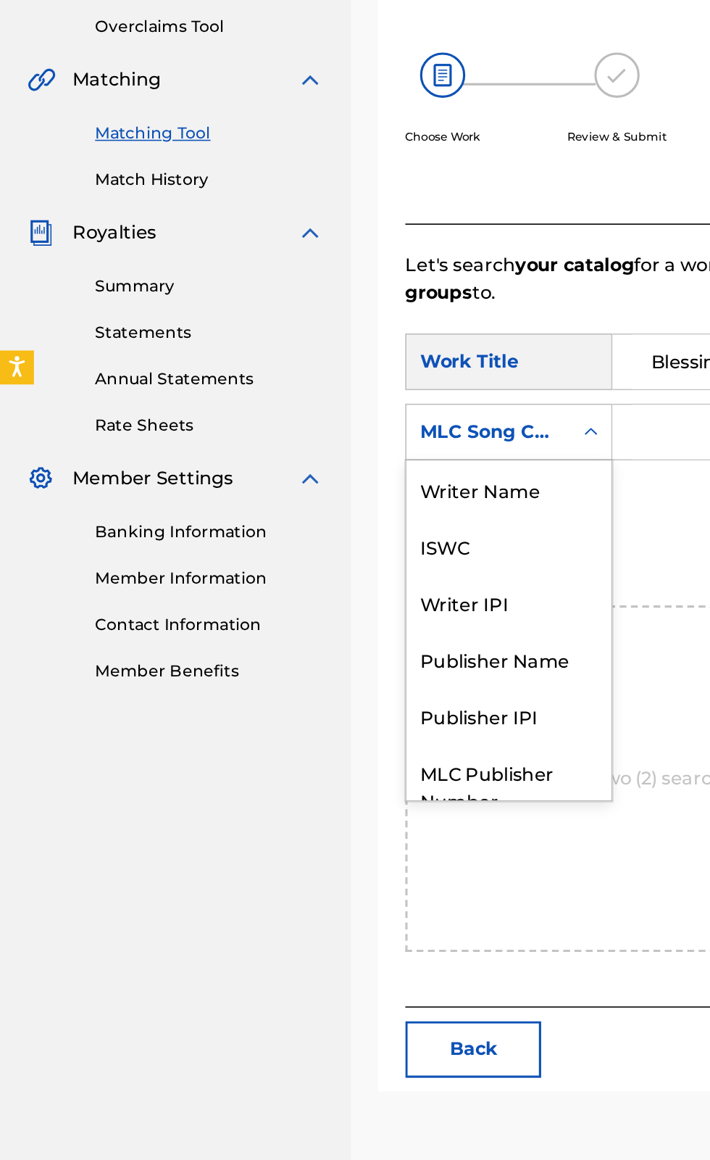
click at [328, 639] on div "Writer Name" at bounding box center [325, 657] width 131 height 36
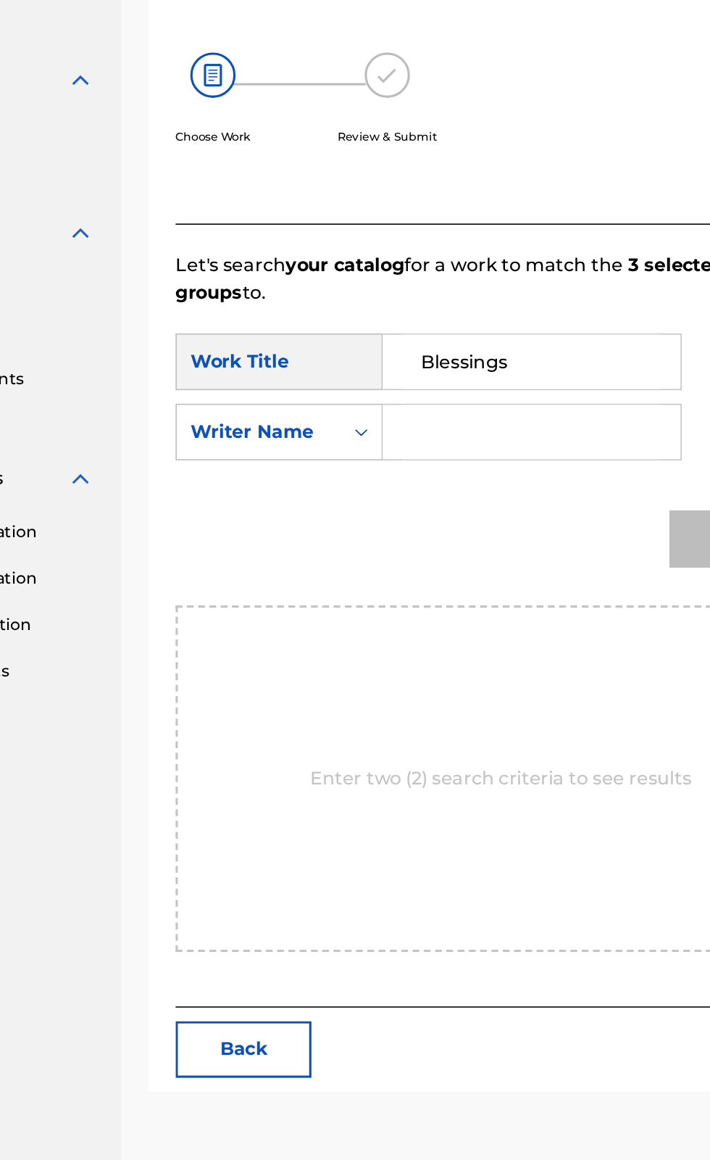
click at [468, 604] on input "Search Form" at bounding box center [488, 621] width 166 height 35
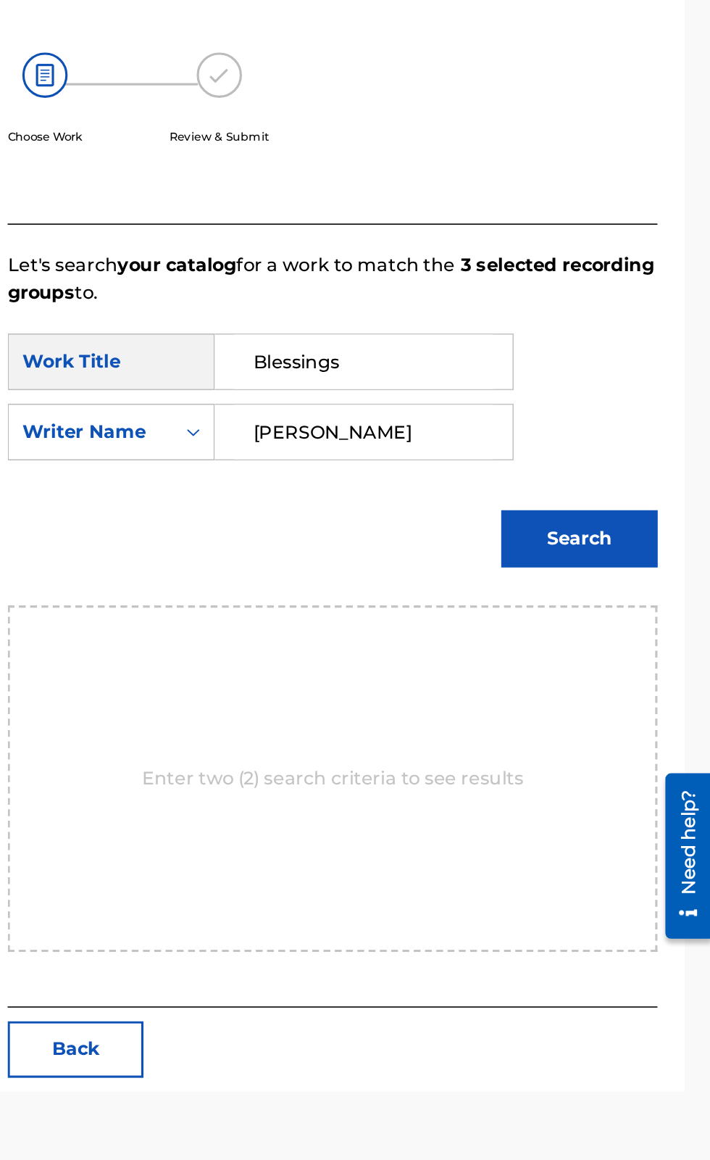
click at [617, 671] on button "Search" at bounding box center [626, 689] width 100 height 36
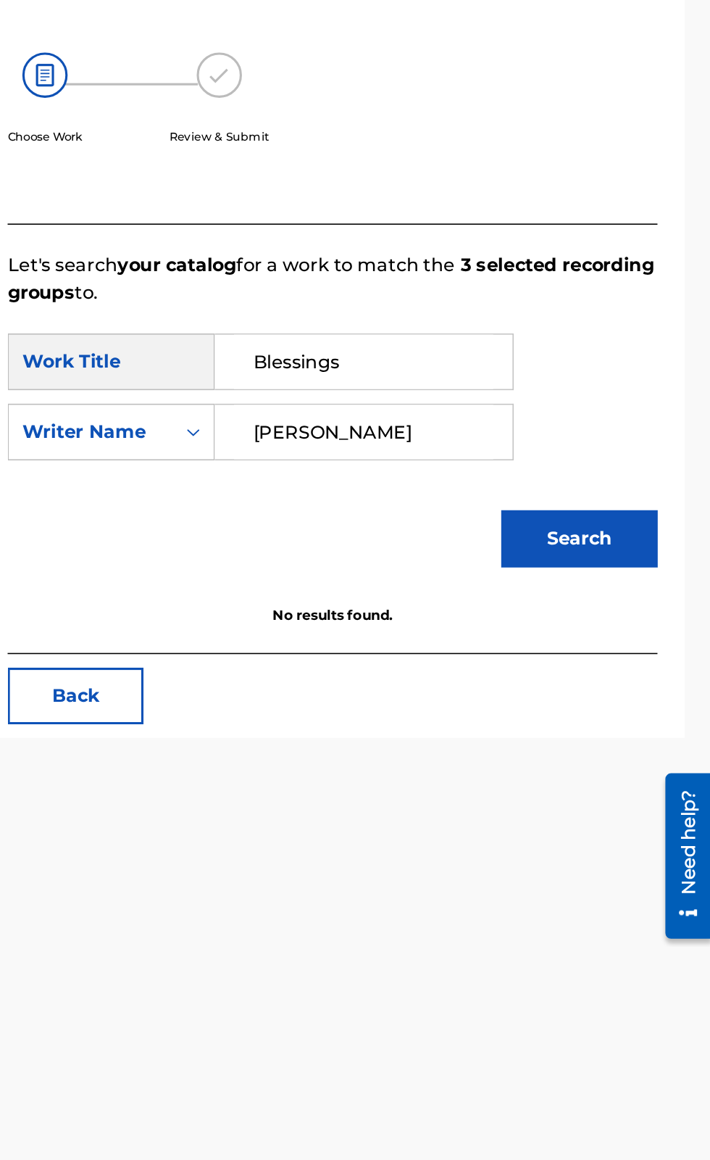
click at [566, 604] on input "Deandre shuman" at bounding box center [488, 621] width 166 height 35
type input "Deandre Lamar shuman"
click at [642, 671] on button "Search" at bounding box center [626, 689] width 100 height 36
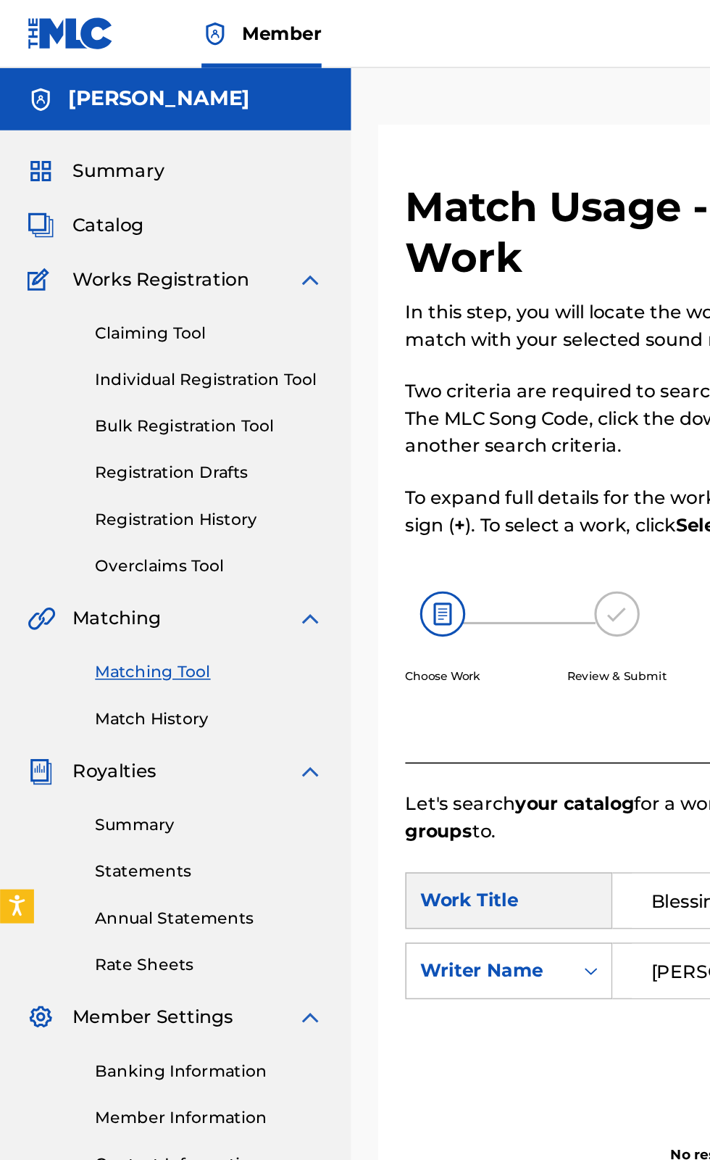
click at [93, 238] on link "Individual Registration Tool" at bounding box center [134, 243] width 146 height 15
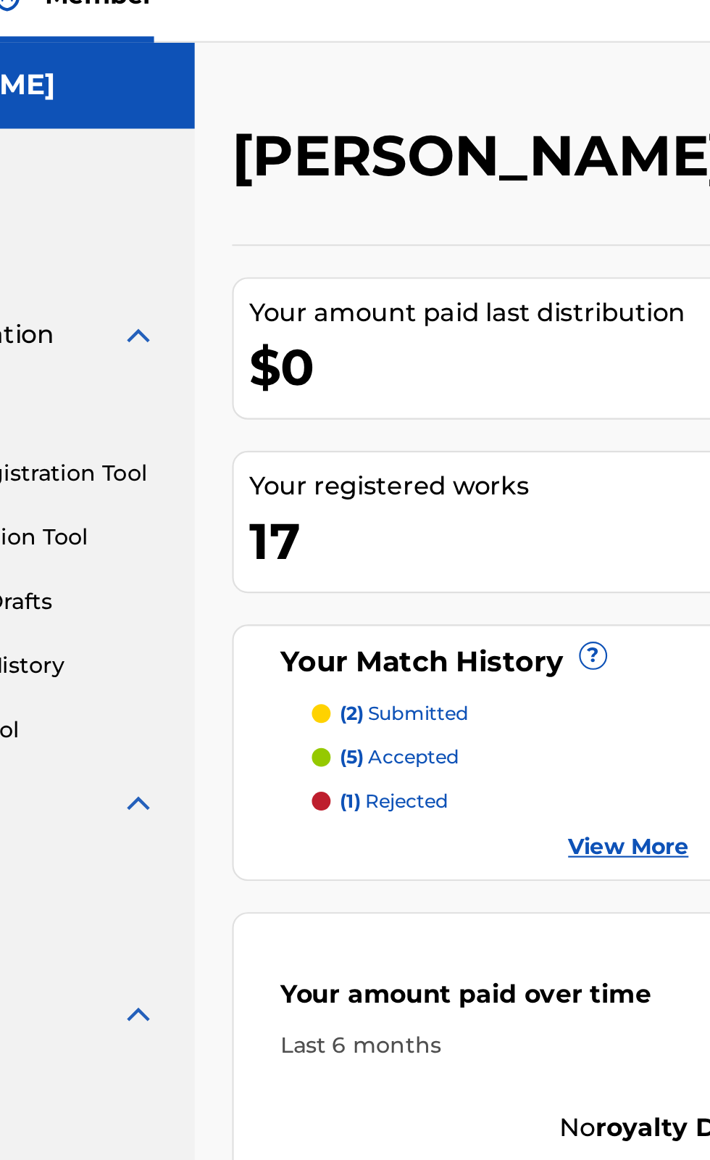
click at [328, 398] on p "(1) rejected" at bounding box center [317, 395] width 50 height 13
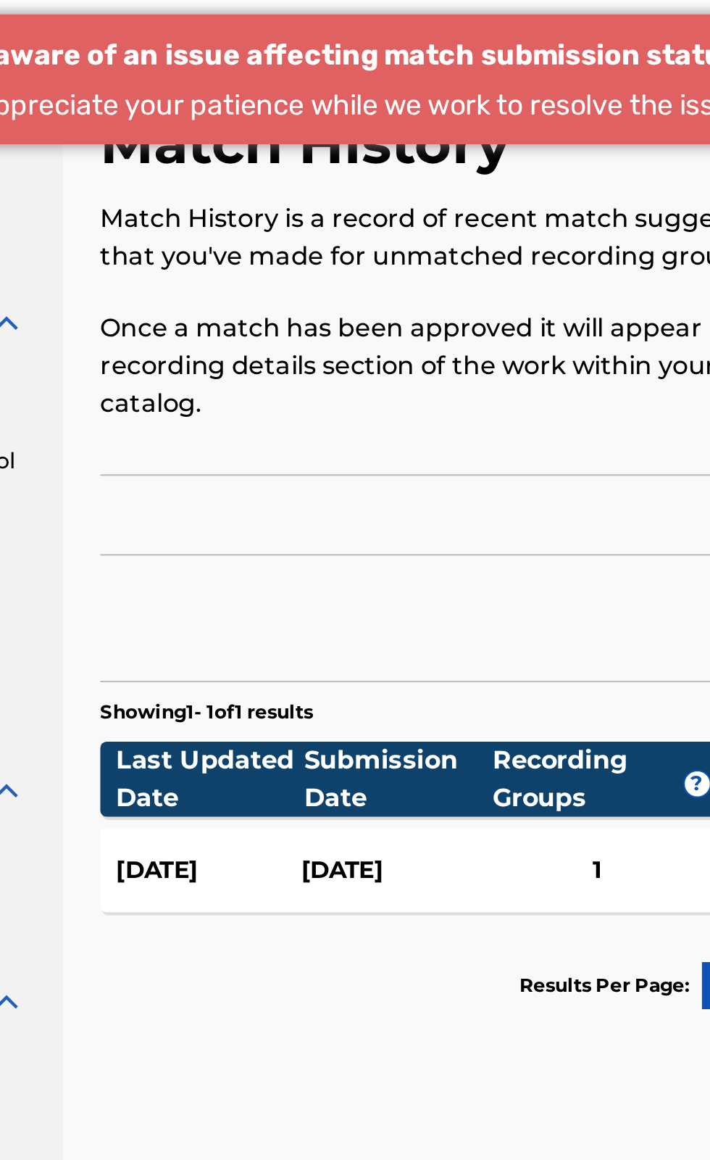
click at [411, 413] on div "[DATE] [DATE] 1 ALL I WANT FOR CHRISTMAS AA1RKJ [PERSON_NAME] rejected" at bounding box center [467, 432] width 451 height 39
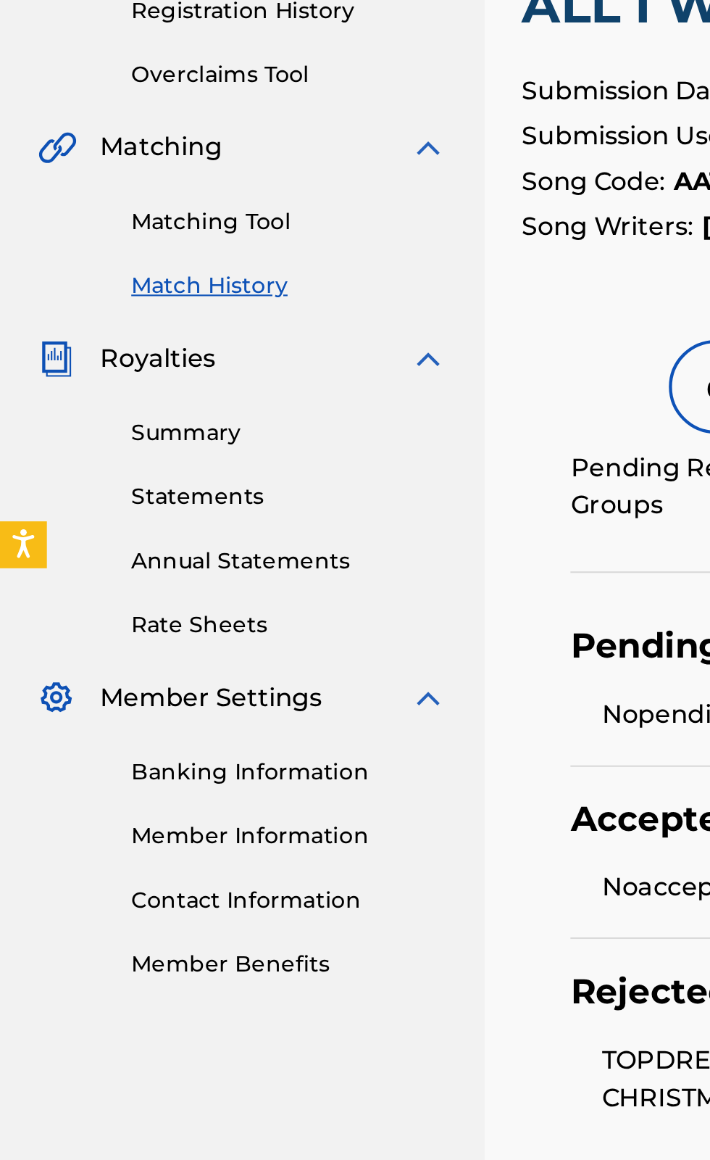
click at [117, 776] on link "Member Benefits" at bounding box center [134, 774] width 146 height 15
